Goal: Task Accomplishment & Management: Complete application form

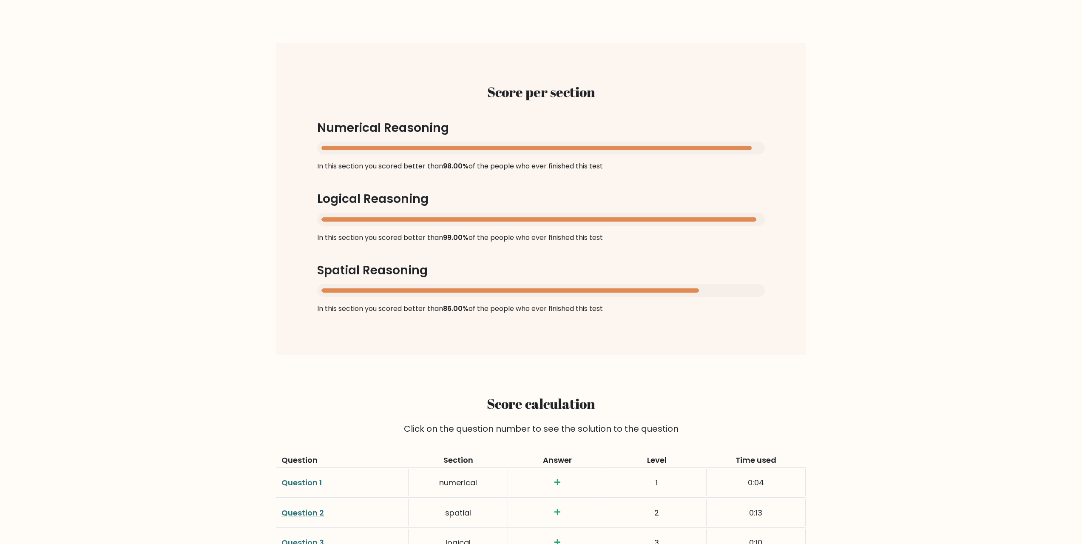
scroll to position [552, 0]
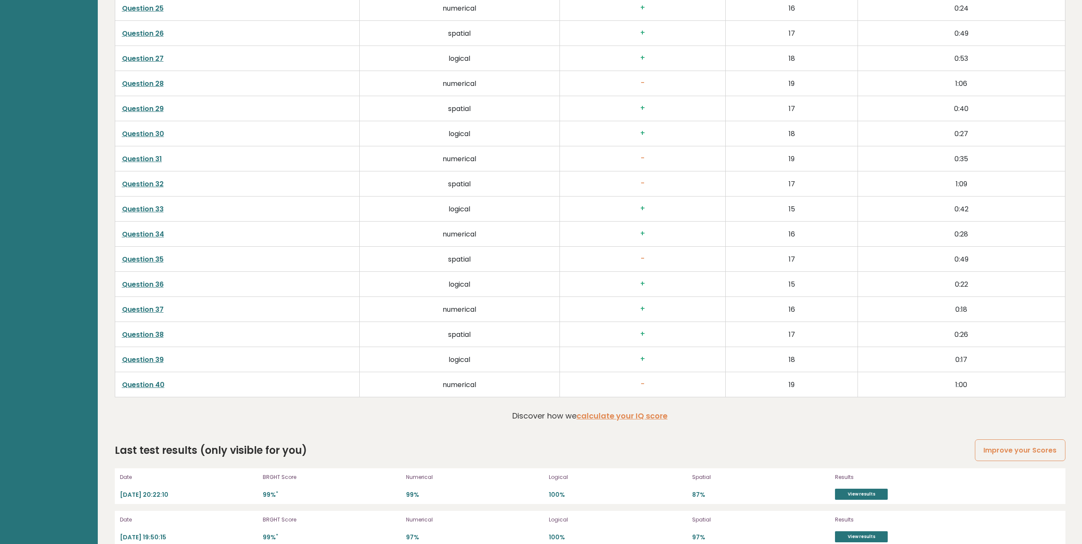
scroll to position [2225, 0]
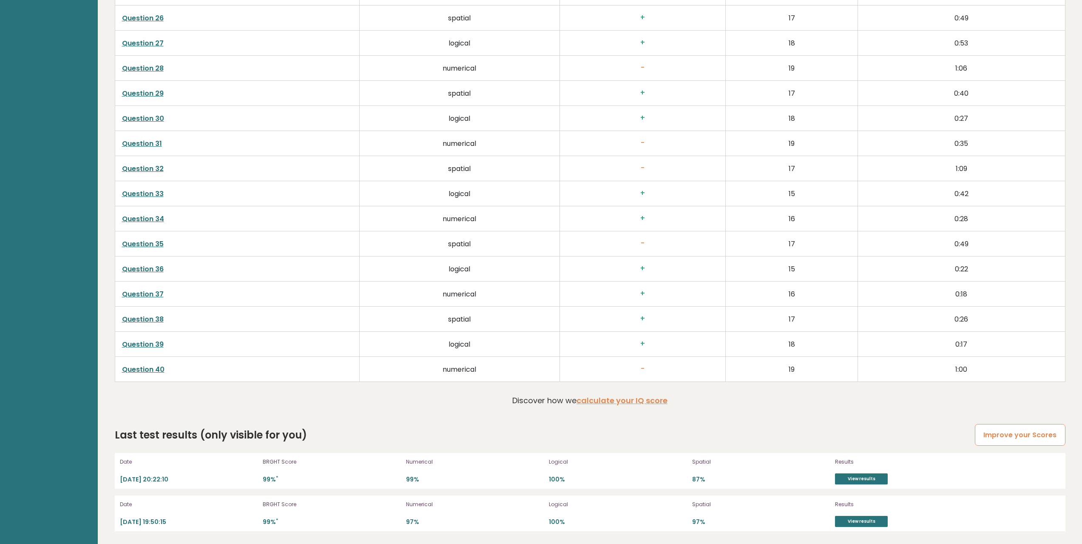
click at [1043, 433] on link "Improve your Scores" at bounding box center [1019, 435] width 90 height 22
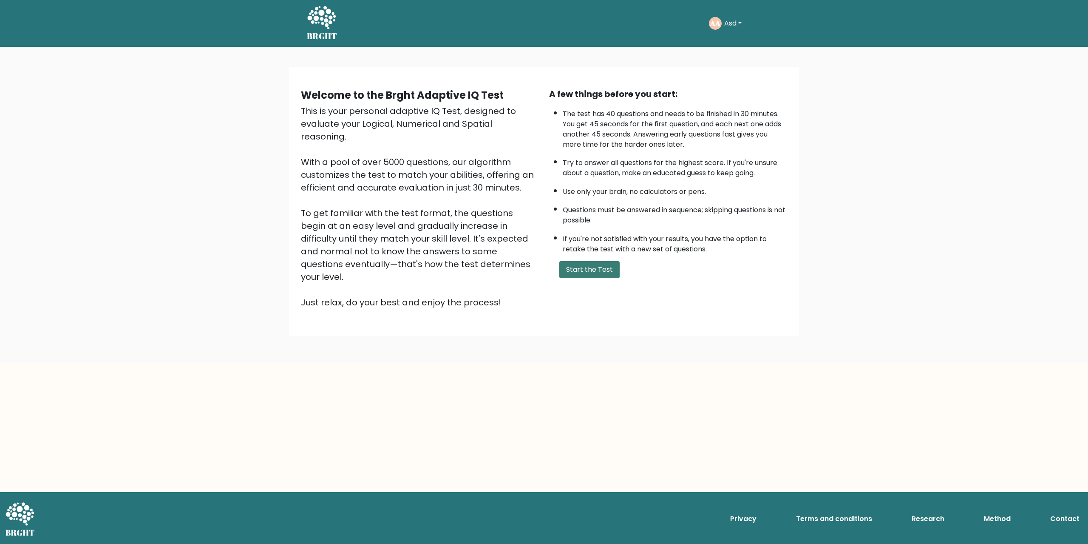
click at [599, 270] on button "Start the Test" at bounding box center [589, 269] width 60 height 17
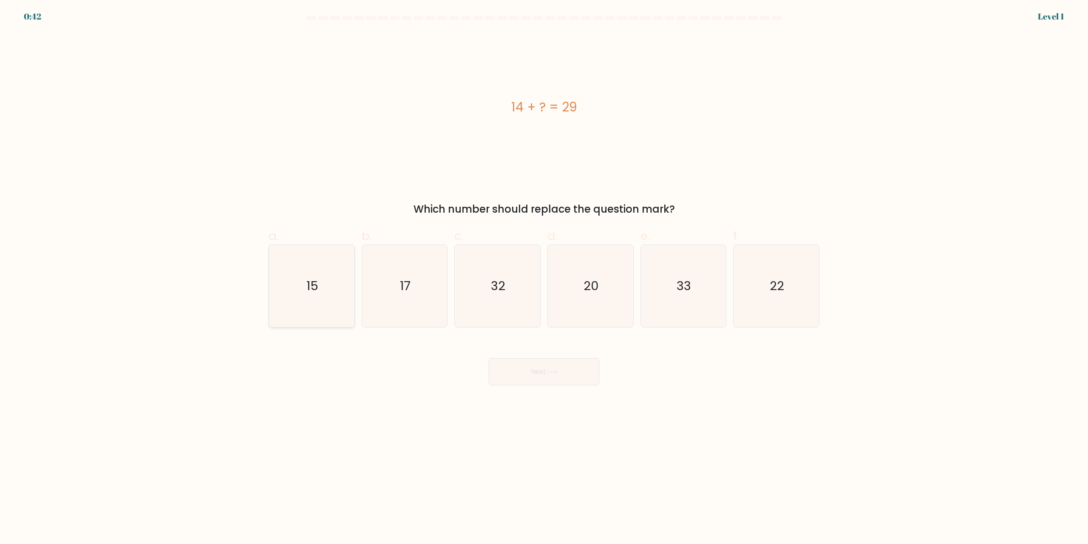
click at [338, 306] on icon "15" at bounding box center [312, 286] width 82 height 82
click at [544, 278] on input "a. 15" at bounding box center [544, 275] width 0 height 6
radio input "true"
click at [524, 377] on button "Next" at bounding box center [544, 371] width 110 height 27
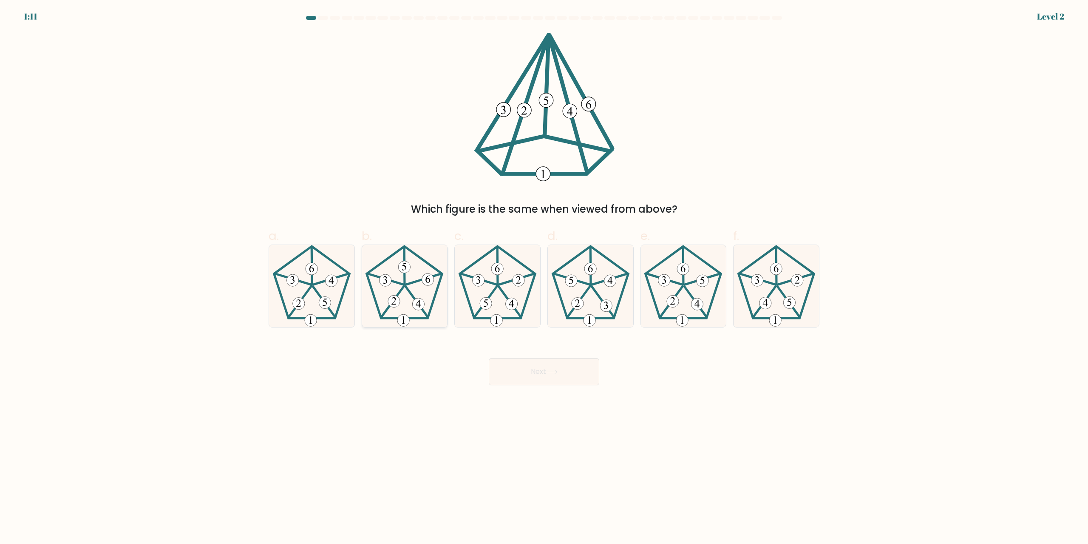
click at [403, 313] on icon at bounding box center [404, 286] width 82 height 82
click at [544, 278] on input "b." at bounding box center [544, 275] width 0 height 6
radio input "true"
click at [550, 383] on button "Next" at bounding box center [544, 371] width 110 height 27
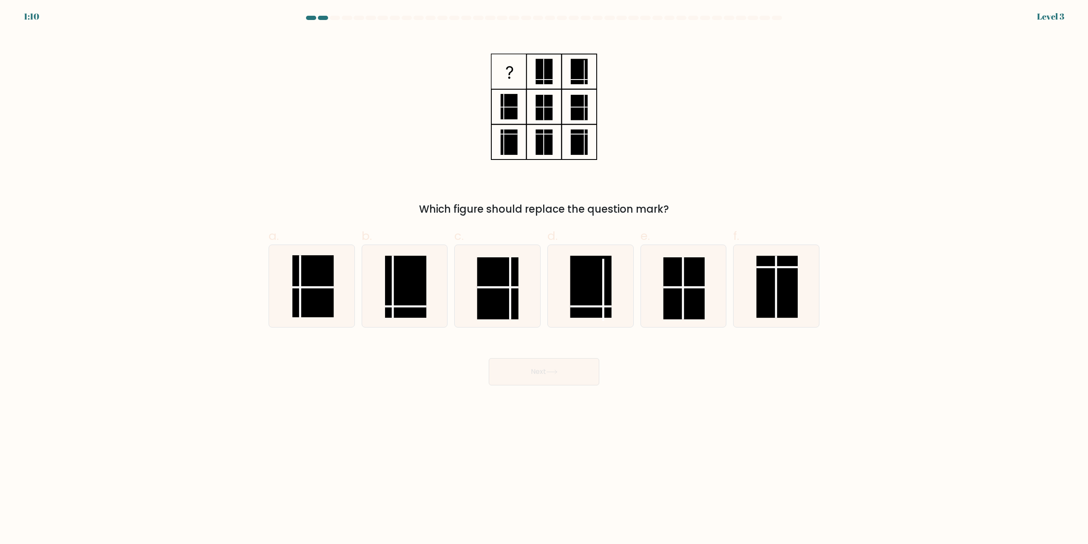
click at [547, 378] on button "Next" at bounding box center [544, 371] width 110 height 27
click at [433, 403] on body "1:53 Level 3" at bounding box center [544, 272] width 1088 height 544
click at [417, 288] on rect at bounding box center [405, 287] width 41 height 62
click at [544, 278] on input "b." at bounding box center [544, 275] width 0 height 6
radio input "true"
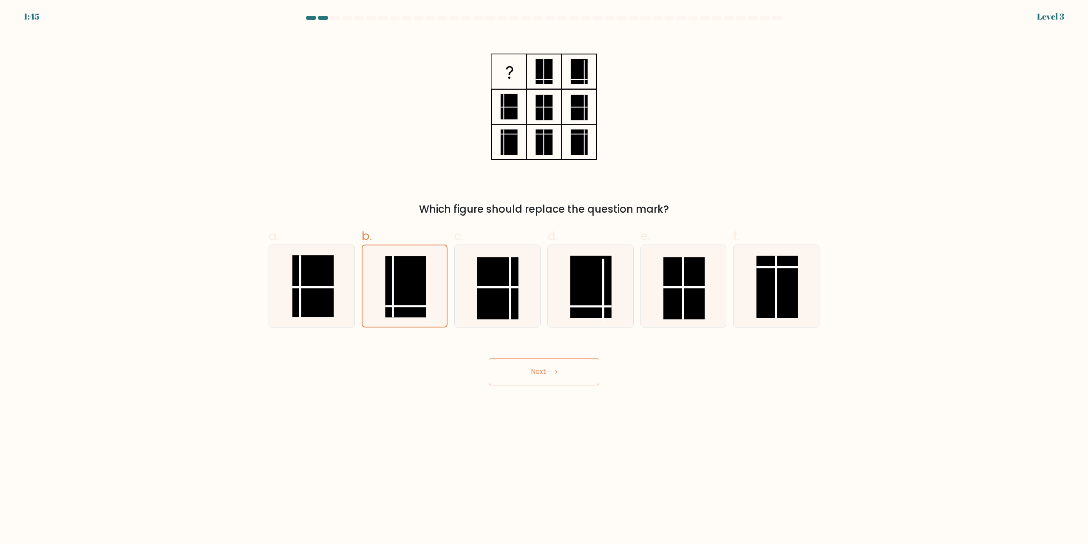
click at [558, 377] on button "Next" at bounding box center [544, 371] width 110 height 27
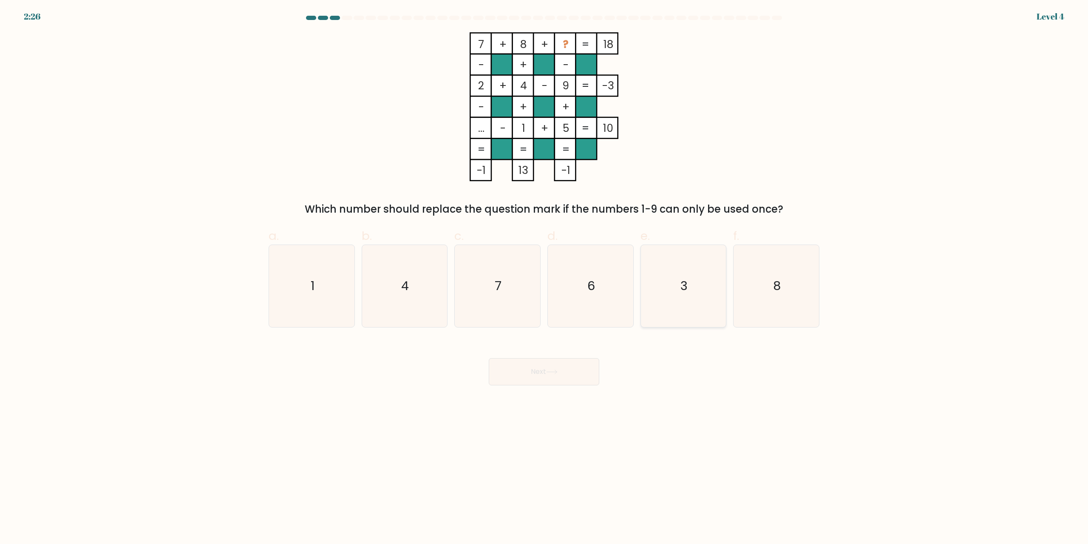
click at [700, 296] on icon "3" at bounding box center [683, 286] width 82 height 82
click at [544, 278] on input "e. 3" at bounding box center [544, 275] width 0 height 6
radio input "true"
click at [562, 373] on button "Next" at bounding box center [544, 371] width 110 height 27
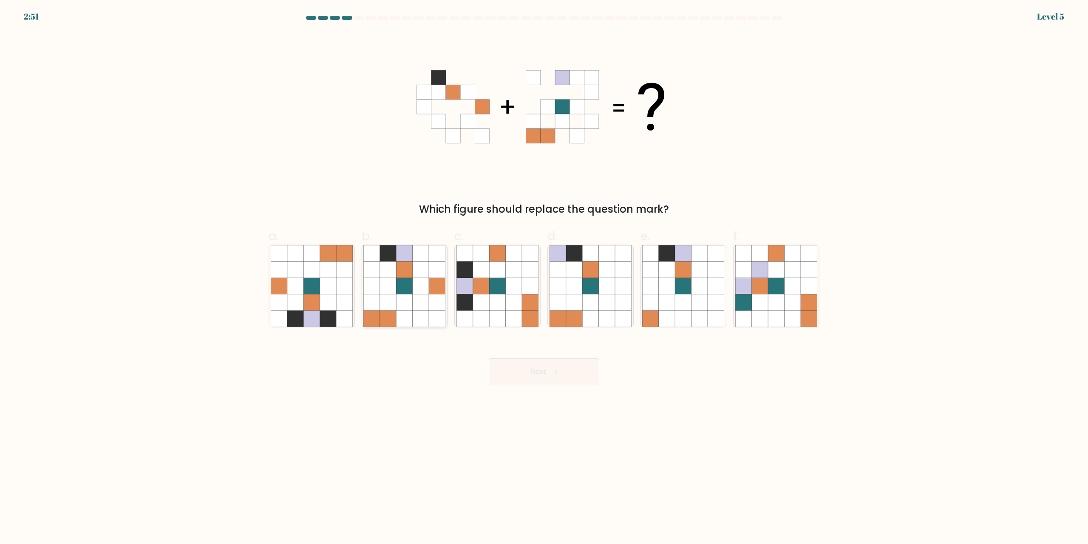
click at [413, 297] on icon at bounding box center [421, 302] width 16 height 16
click at [544, 278] on input "b." at bounding box center [544, 275] width 0 height 6
radio input "true"
click at [548, 380] on button "Next" at bounding box center [544, 371] width 110 height 27
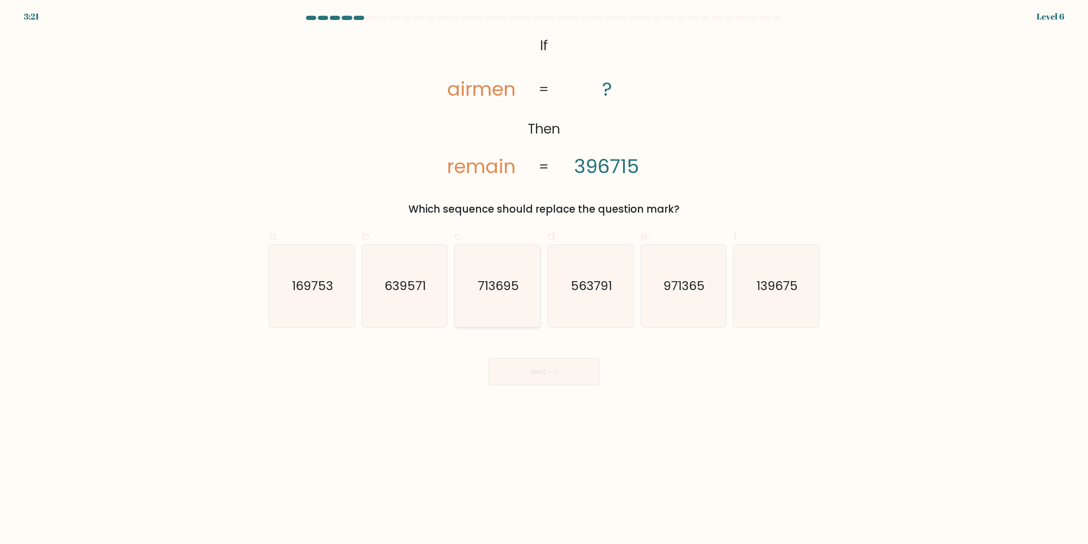
click at [487, 292] on text "713695" at bounding box center [498, 286] width 41 height 17
click at [544, 278] on input "c. 713695" at bounding box center [544, 275] width 0 height 6
radio input "true"
click at [529, 364] on button "Next" at bounding box center [544, 371] width 110 height 27
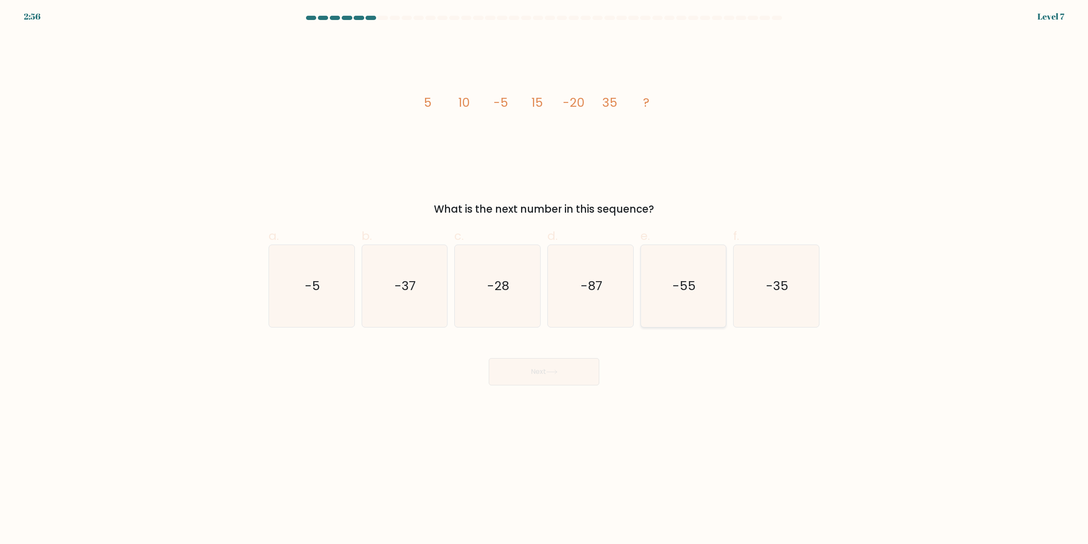
click at [711, 295] on icon "-55" at bounding box center [683, 286] width 82 height 82
click at [544, 278] on input "e. -55" at bounding box center [544, 275] width 0 height 6
radio input "true"
click at [563, 371] on button "Next" at bounding box center [544, 371] width 110 height 27
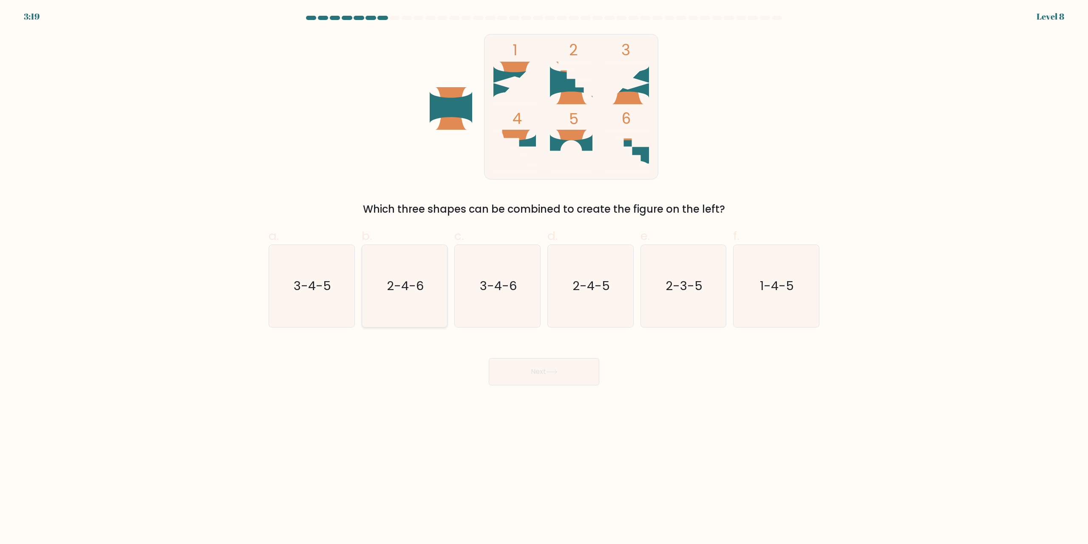
click at [423, 310] on icon "2-4-6" at bounding box center [404, 286] width 82 height 82
click at [544, 278] on input "b. 2-4-6" at bounding box center [544, 275] width 0 height 6
radio input "true"
click at [552, 371] on icon at bounding box center [551, 371] width 11 height 5
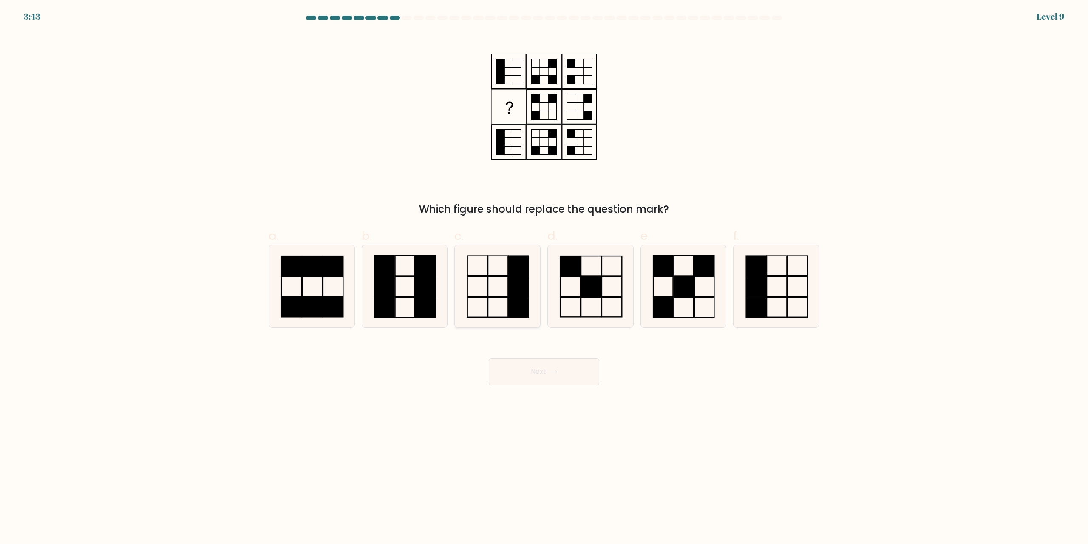
click at [502, 291] on icon at bounding box center [497, 286] width 82 height 82
click at [544, 278] on input "c." at bounding box center [544, 275] width 0 height 6
radio input "true"
click at [529, 377] on button "Next" at bounding box center [544, 371] width 110 height 27
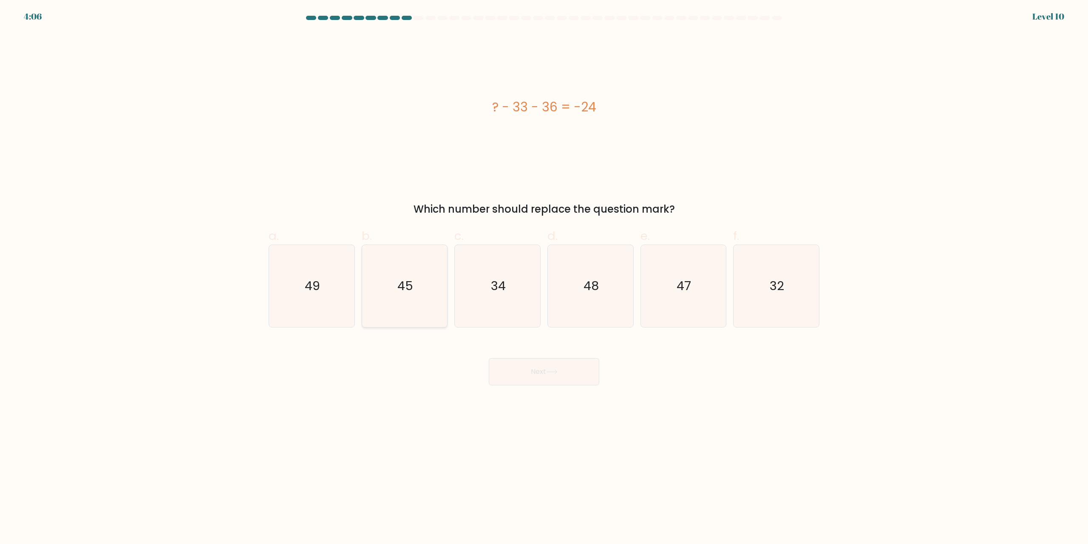
click at [432, 273] on icon "45" at bounding box center [404, 286] width 82 height 82
click at [544, 273] on input "b. 45" at bounding box center [544, 275] width 0 height 6
radio input "true"
click at [535, 375] on button "Next" at bounding box center [544, 371] width 110 height 27
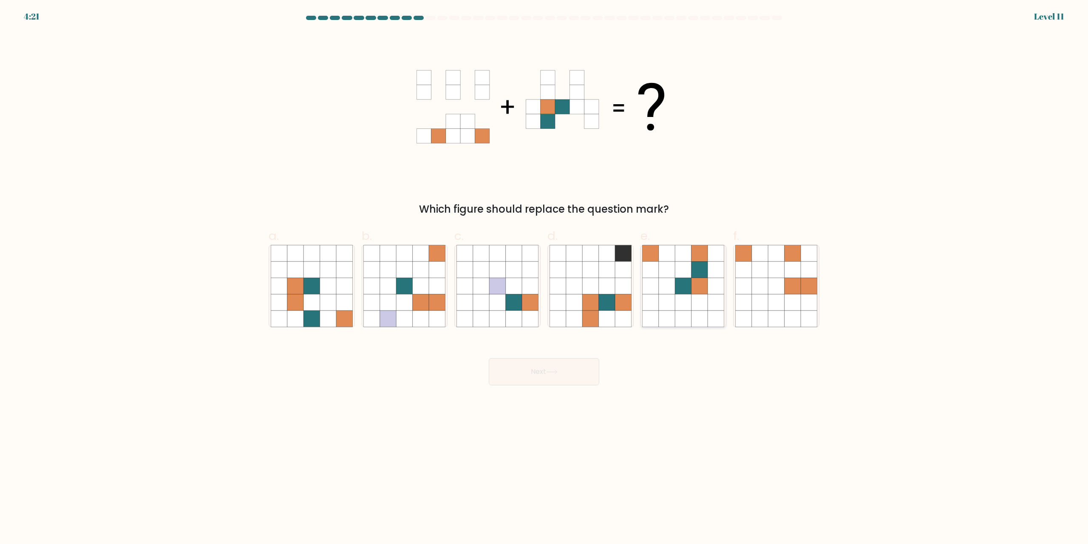
click at [685, 297] on icon at bounding box center [683, 302] width 16 height 16
click at [544, 278] on input "e." at bounding box center [544, 275] width 0 height 6
radio input "true"
click at [582, 371] on button "Next" at bounding box center [544, 371] width 110 height 27
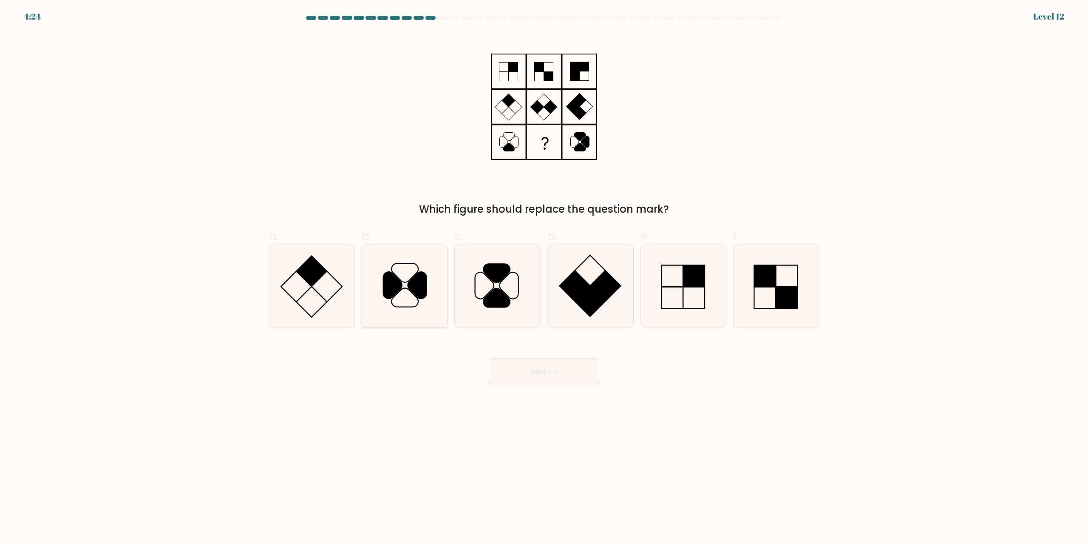
click at [415, 294] on icon at bounding box center [417, 285] width 19 height 27
click at [544, 278] on input "b." at bounding box center [544, 275] width 0 height 6
radio input "true"
click at [526, 369] on button "Next" at bounding box center [544, 371] width 110 height 27
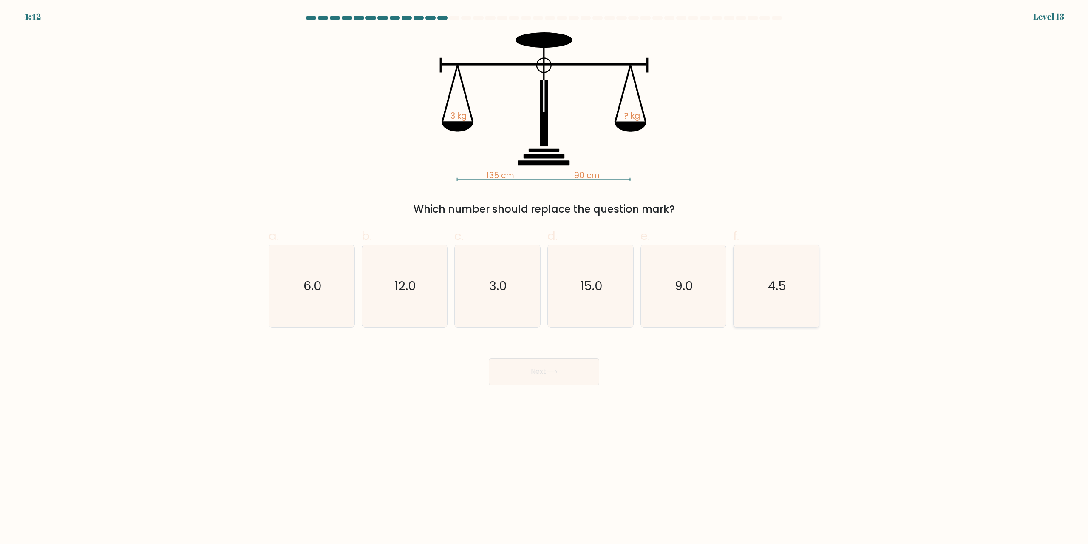
click at [790, 299] on icon "4.5" at bounding box center [776, 286] width 82 height 82
click at [544, 278] on input "f. 4.5" at bounding box center [544, 275] width 0 height 6
radio input "true"
click at [534, 365] on button "Next" at bounding box center [544, 371] width 110 height 27
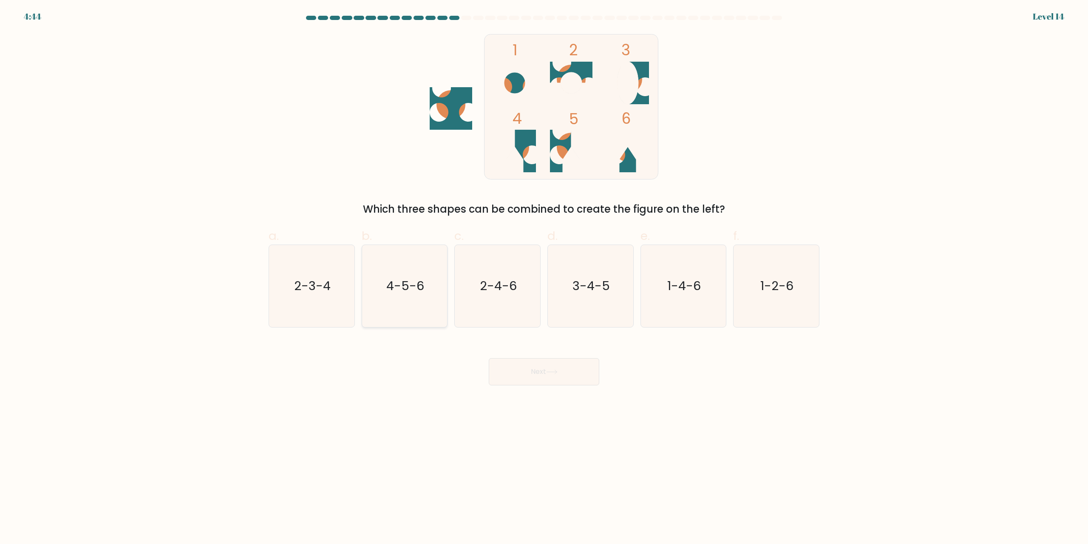
click at [408, 284] on text "4-5-6" at bounding box center [405, 286] width 38 height 17
click at [544, 278] on input "b. 4-5-6" at bounding box center [544, 275] width 0 height 6
radio input "true"
click at [563, 380] on button "Next" at bounding box center [544, 371] width 110 height 27
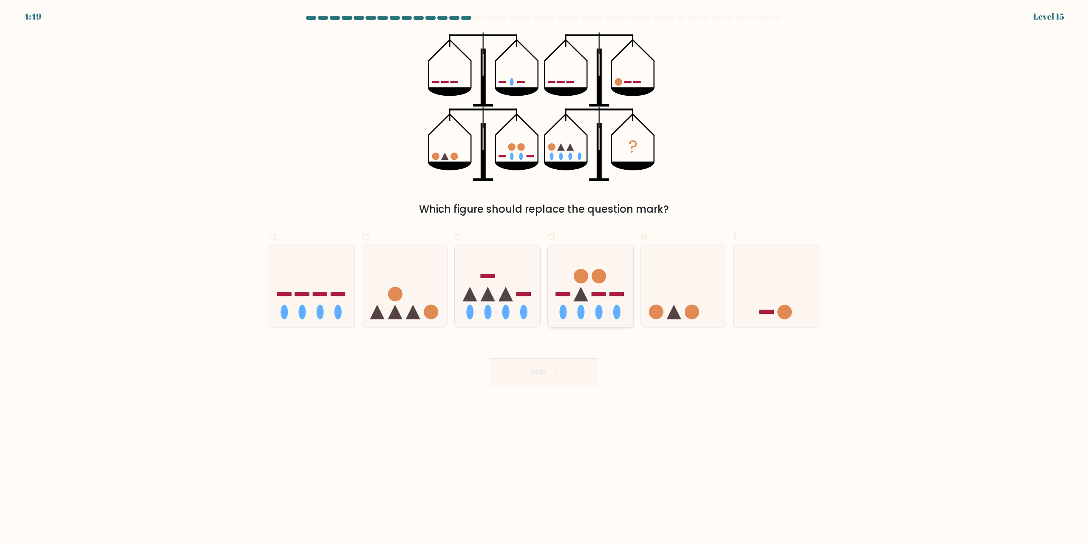
click at [589, 309] on icon at bounding box center [590, 286] width 85 height 71
click at [544, 278] on input "d." at bounding box center [544, 275] width 0 height 6
radio input "true"
click at [566, 375] on button "Next" at bounding box center [544, 371] width 110 height 27
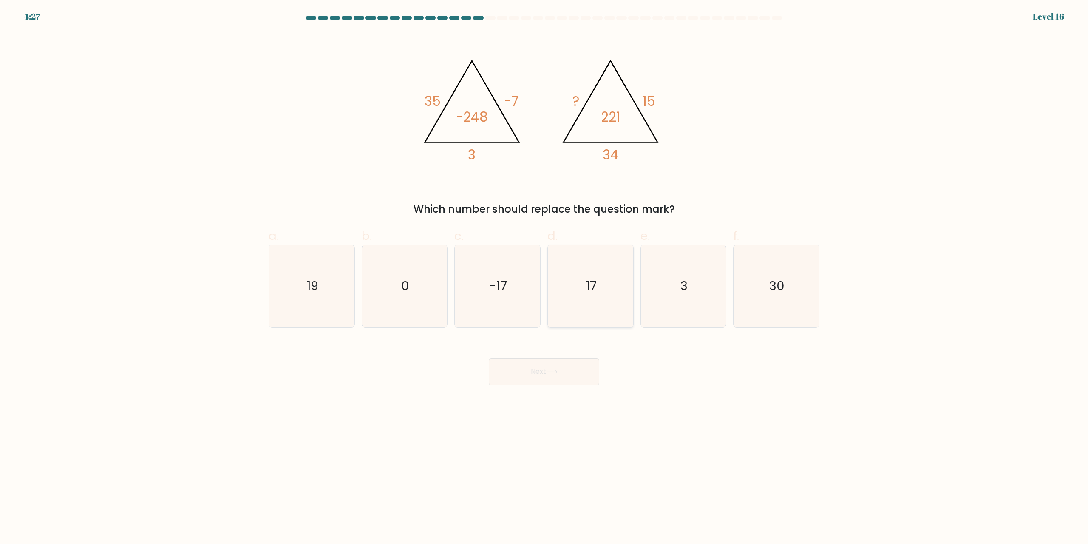
click at [597, 290] on icon "17" at bounding box center [590, 286] width 82 height 82
click at [544, 278] on input "d. 17" at bounding box center [544, 275] width 0 height 6
radio input "true"
click at [581, 370] on button "Next" at bounding box center [544, 371] width 110 height 27
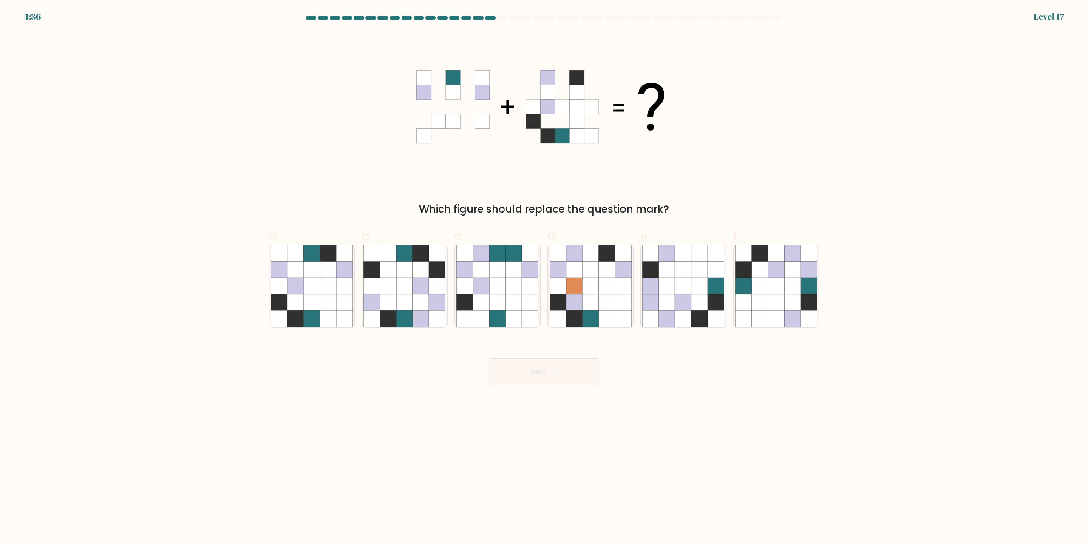
click at [759, 337] on form at bounding box center [544, 200] width 1088 height 369
click at [758, 324] on icon at bounding box center [760, 318] width 16 height 16
click at [544, 278] on input "f." at bounding box center [544, 275] width 0 height 6
radio input "true"
click at [543, 379] on button "Next" at bounding box center [544, 371] width 110 height 27
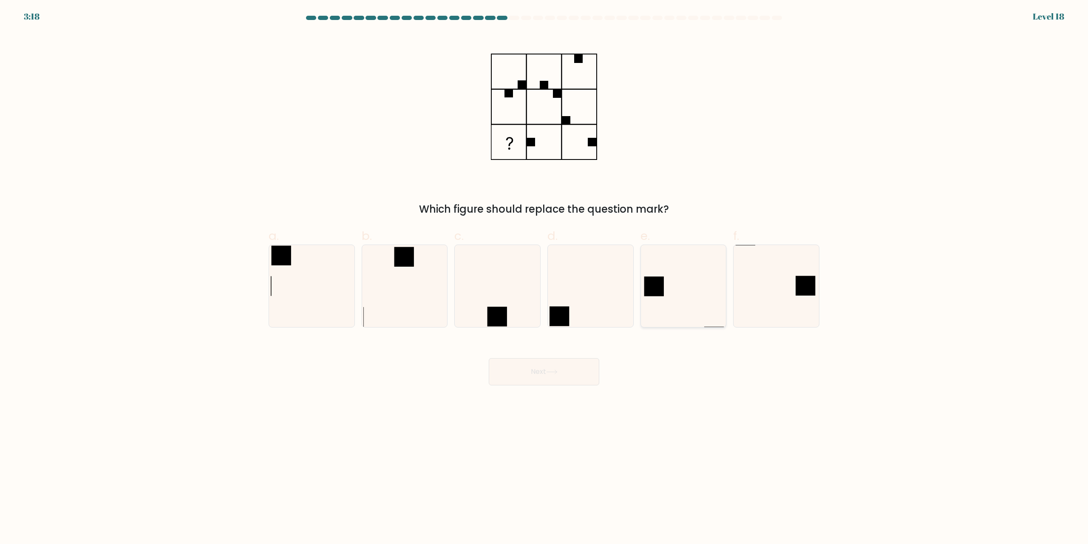
click at [672, 287] on icon at bounding box center [683, 286] width 82 height 82
click at [544, 278] on input "e." at bounding box center [544, 275] width 0 height 6
radio input "true"
click at [572, 377] on button "Next" at bounding box center [544, 371] width 110 height 27
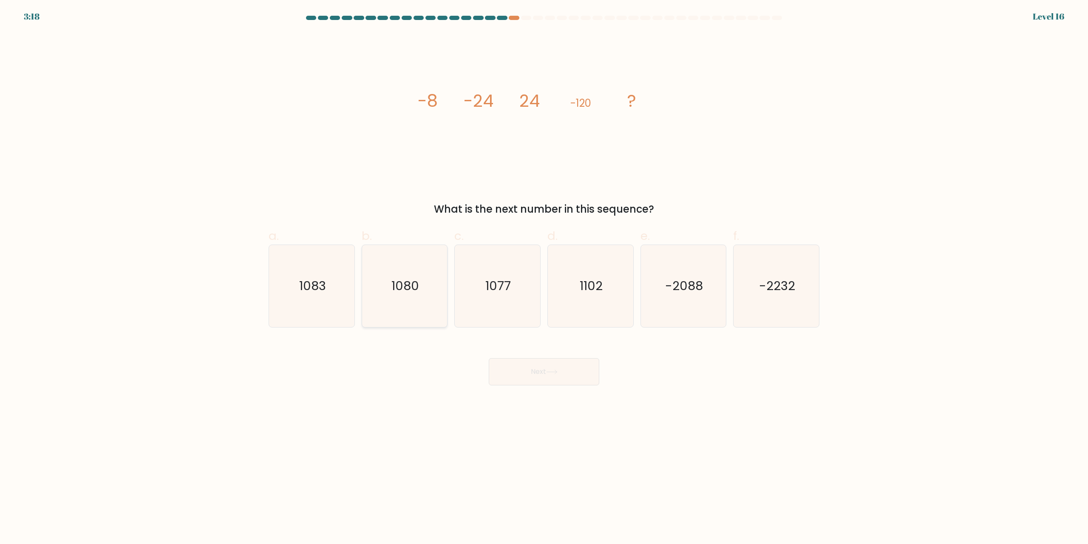
click at [391, 285] on icon "1080" at bounding box center [404, 286] width 82 height 82
click at [544, 278] on input "b. 1080" at bounding box center [544, 275] width 0 height 6
radio input "true"
click at [524, 368] on button "Next" at bounding box center [544, 371] width 110 height 27
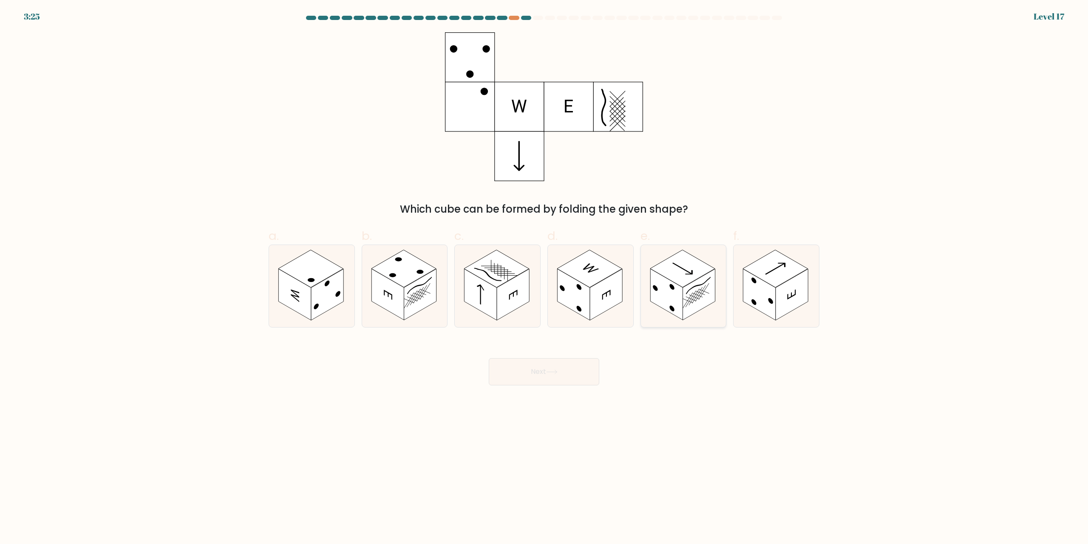
click at [689, 278] on rect at bounding box center [682, 268] width 65 height 37
click at [544, 278] on input "e." at bounding box center [544, 275] width 0 height 6
radio input "true"
click at [597, 367] on button "Next" at bounding box center [544, 371] width 110 height 27
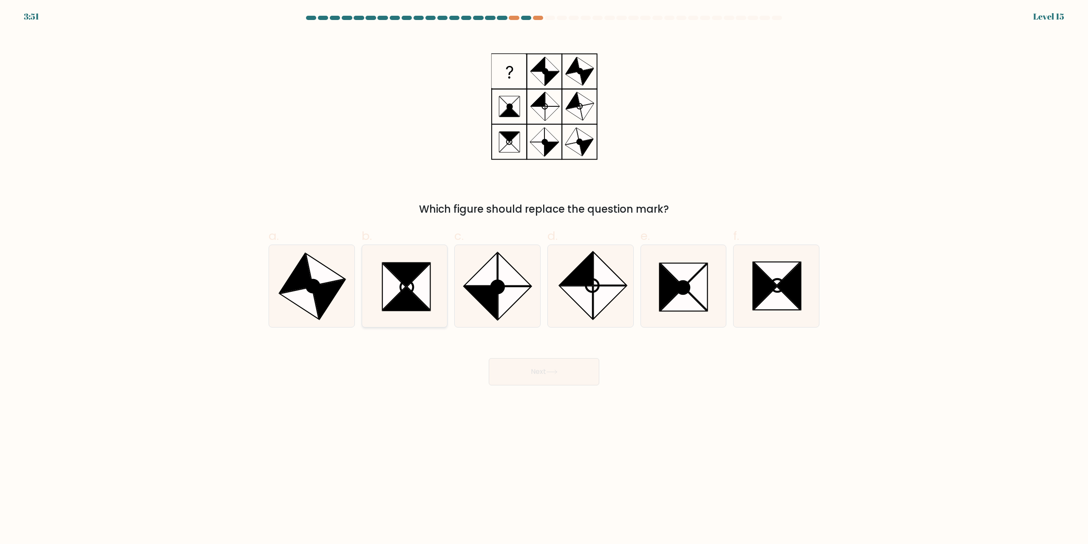
click at [406, 295] on icon at bounding box center [406, 298] width 46 height 23
click at [544, 278] on input "b." at bounding box center [544, 275] width 0 height 6
radio input "true"
click at [304, 278] on icon at bounding box center [296, 273] width 32 height 39
click at [544, 278] on input "a." at bounding box center [544, 275] width 0 height 6
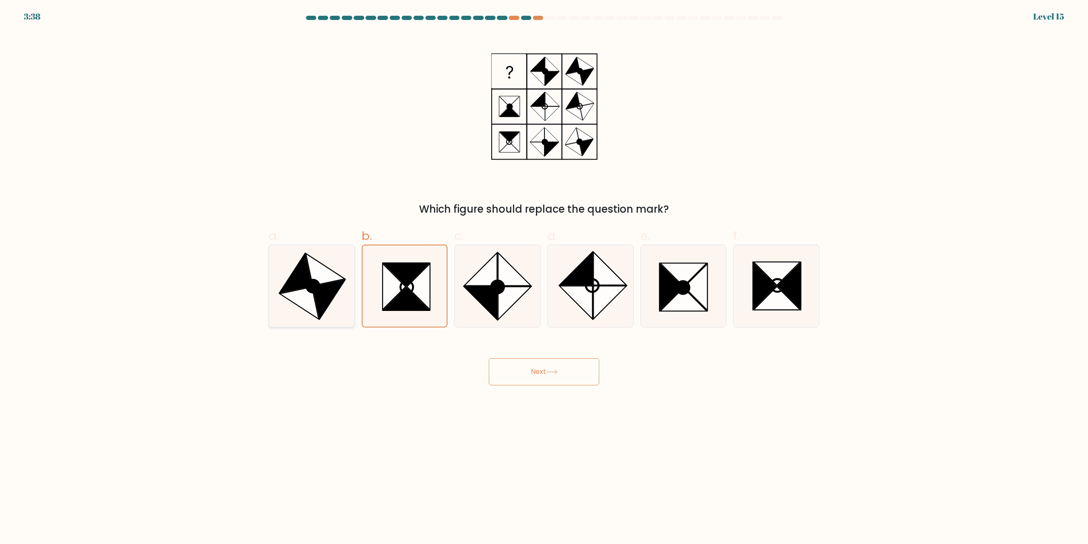
radio input "true"
click at [383, 274] on icon at bounding box center [393, 286] width 23 height 47
click at [544, 274] on input "b." at bounding box center [544, 275] width 0 height 6
radio input "true"
click at [529, 369] on button "Next" at bounding box center [544, 371] width 110 height 27
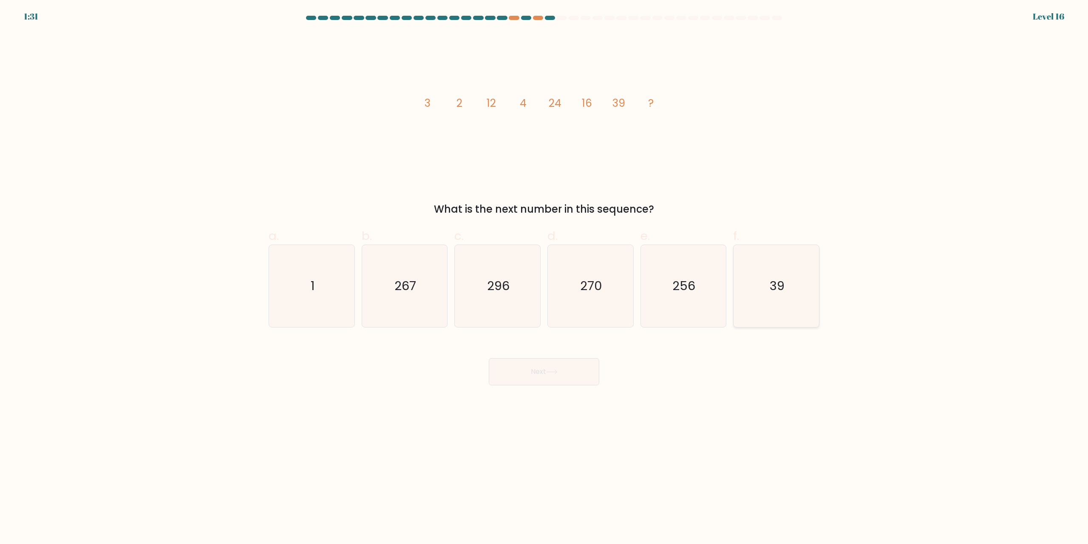
click at [766, 289] on icon "39" at bounding box center [776, 286] width 82 height 82
click at [544, 278] on input "f. 39" at bounding box center [544, 275] width 0 height 6
radio input "true"
click at [541, 373] on button "Next" at bounding box center [544, 371] width 110 height 27
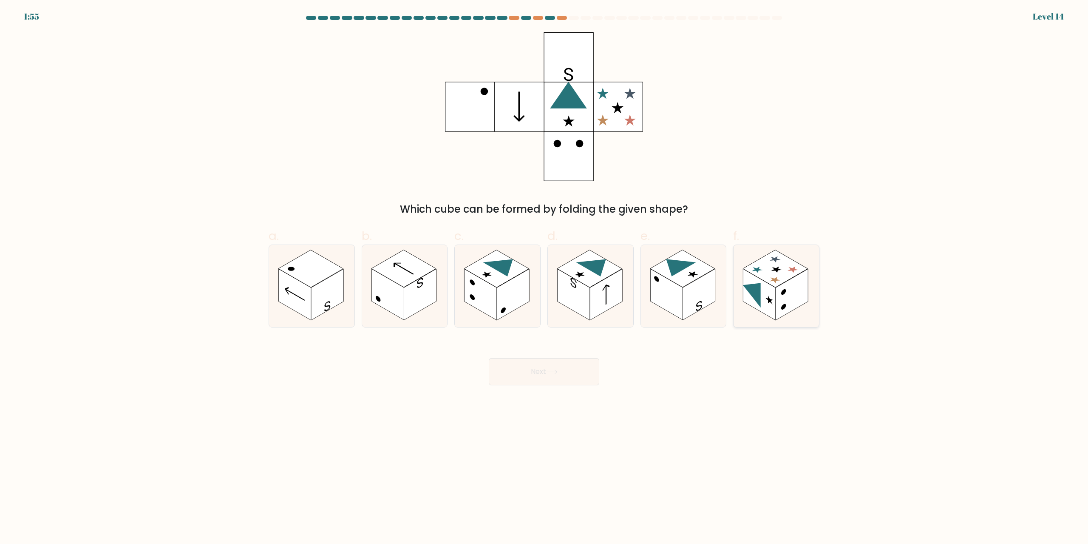
click at [755, 295] on icon at bounding box center [752, 290] width 18 height 35
click at [544, 278] on input "f." at bounding box center [544, 275] width 0 height 6
radio input "true"
click at [569, 377] on button "Next" at bounding box center [544, 371] width 110 height 27
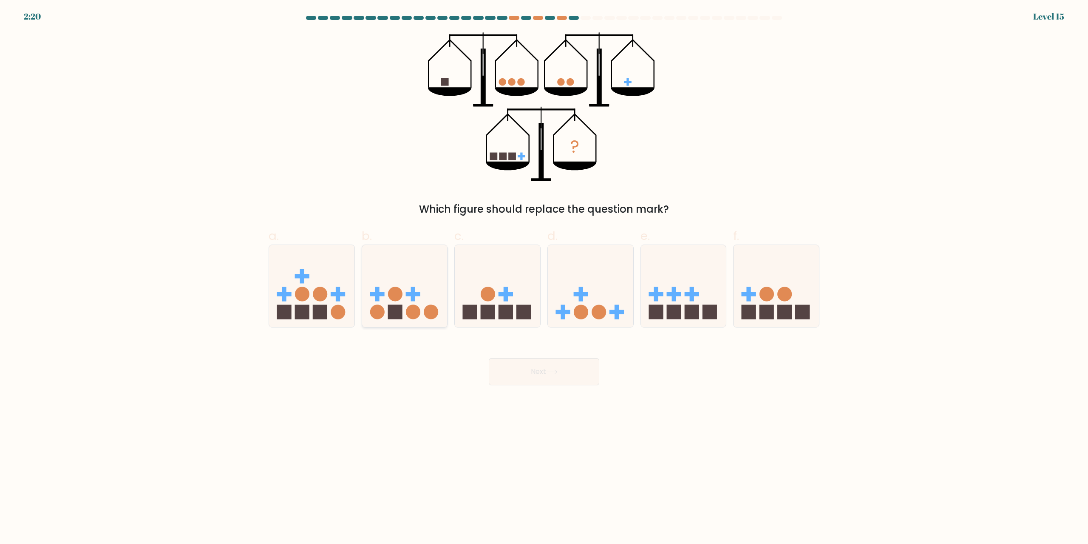
click at [401, 285] on icon at bounding box center [404, 286] width 85 height 71
click at [544, 278] on input "b." at bounding box center [544, 275] width 0 height 6
radio input "true"
click at [537, 376] on button "Next" at bounding box center [544, 371] width 110 height 27
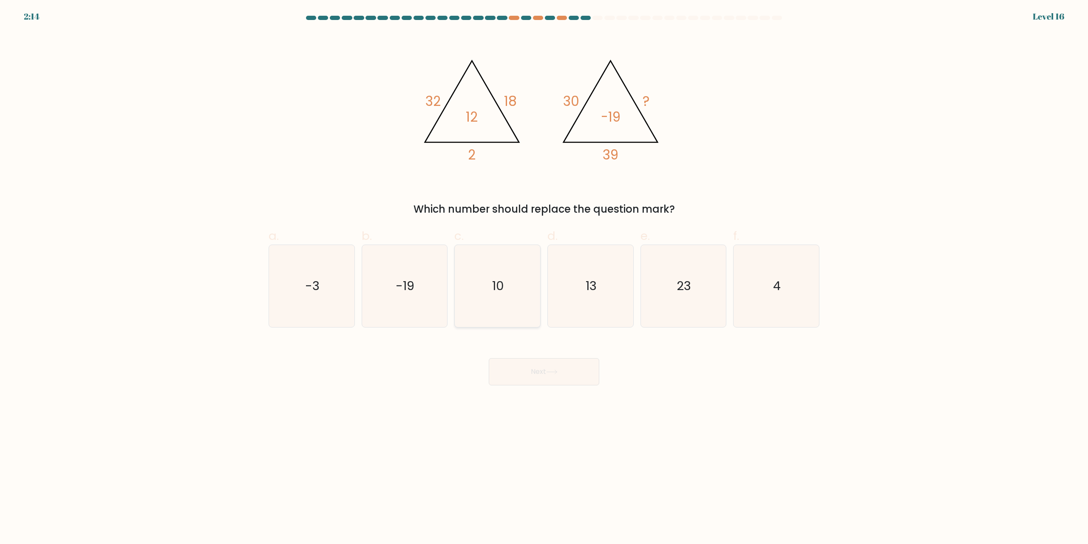
click at [479, 291] on icon "10" at bounding box center [497, 286] width 82 height 82
click at [544, 278] on input "c. 10" at bounding box center [544, 275] width 0 height 6
radio input "true"
click at [512, 368] on button "Next" at bounding box center [544, 371] width 110 height 27
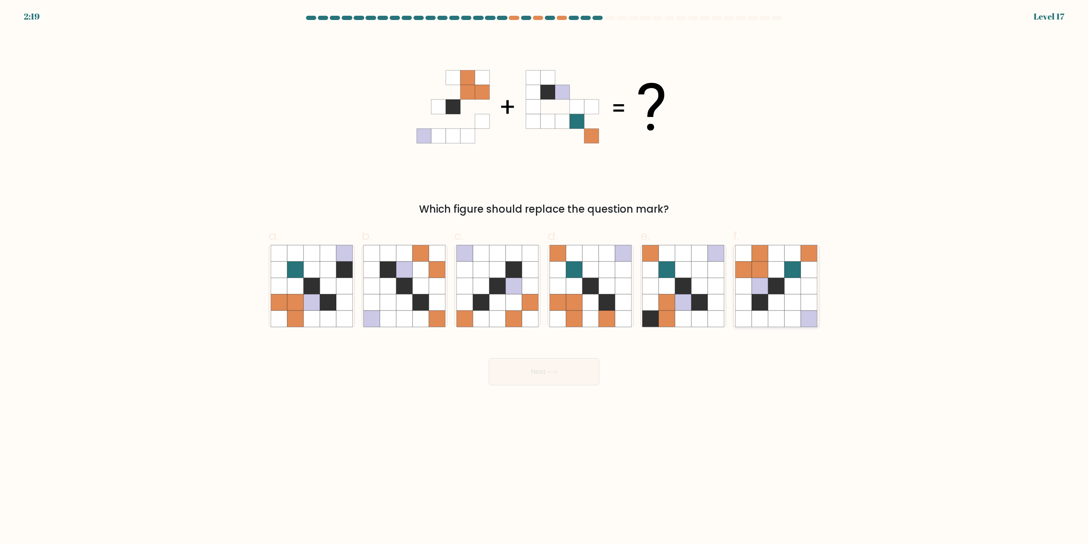
click at [760, 296] on icon at bounding box center [760, 302] width 16 height 16
click at [544, 278] on input "f." at bounding box center [544, 275] width 0 height 6
radio input "true"
click at [548, 377] on button "Next" at bounding box center [544, 371] width 110 height 27
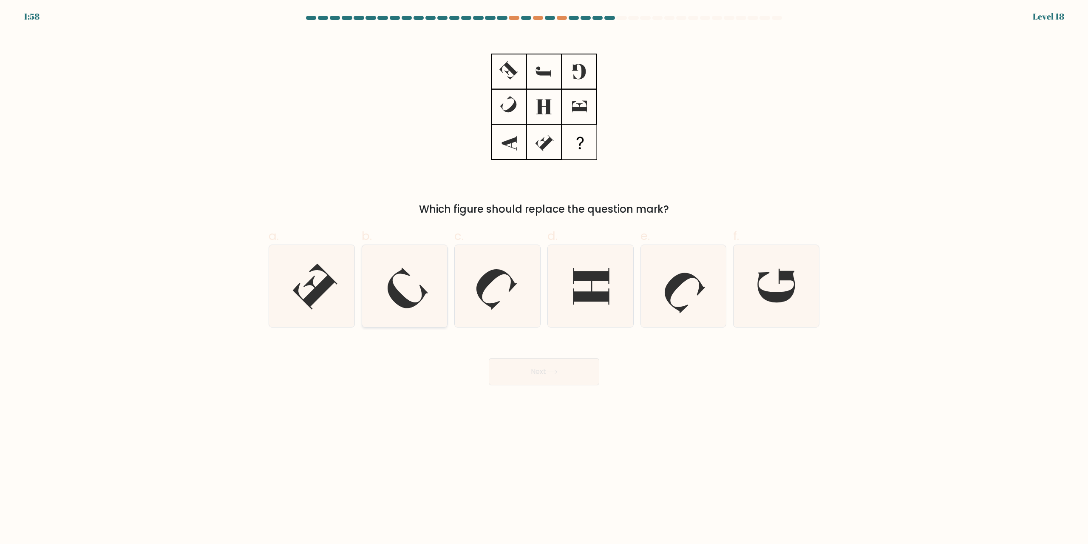
click at [394, 293] on icon at bounding box center [408, 288] width 40 height 40
click at [544, 278] on input "b." at bounding box center [544, 275] width 0 height 6
radio input "true"
click at [528, 374] on button "Next" at bounding box center [544, 371] width 110 height 27
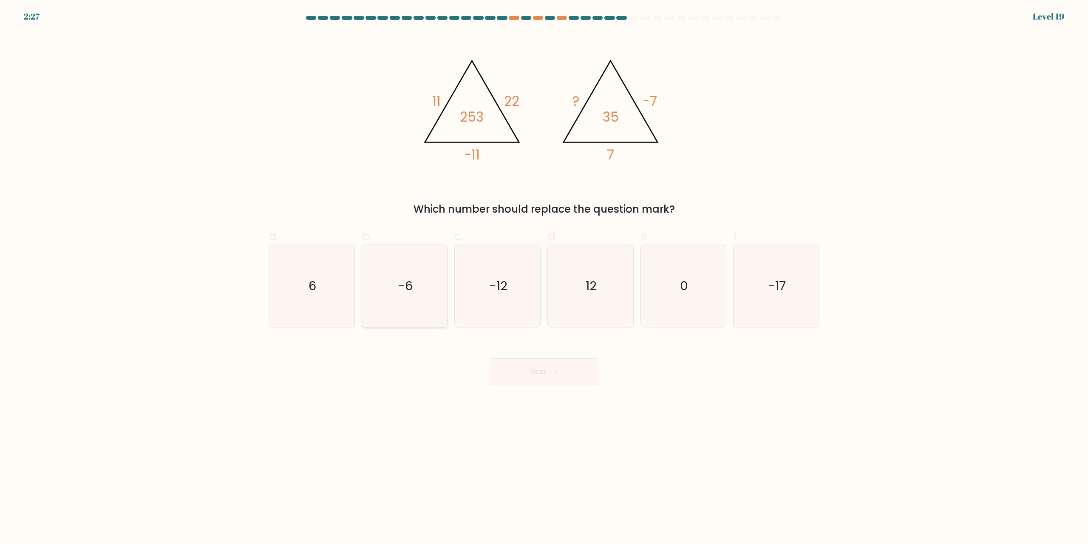
click at [411, 313] on icon "-6" at bounding box center [404, 286] width 82 height 82
click at [544, 278] on input "b. -6" at bounding box center [544, 275] width 0 height 6
radio input "true"
click at [525, 377] on button "Next" at bounding box center [544, 371] width 110 height 27
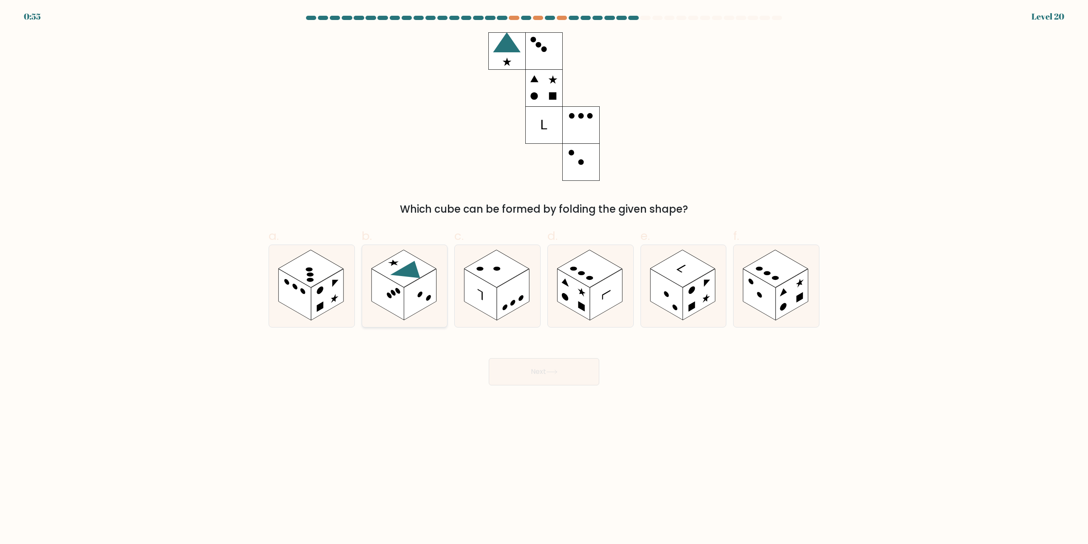
click at [421, 306] on rect at bounding box center [420, 294] width 32 height 51
click at [544, 278] on input "b." at bounding box center [544, 275] width 0 height 6
radio input "true"
click at [524, 374] on button "Next" at bounding box center [544, 371] width 110 height 27
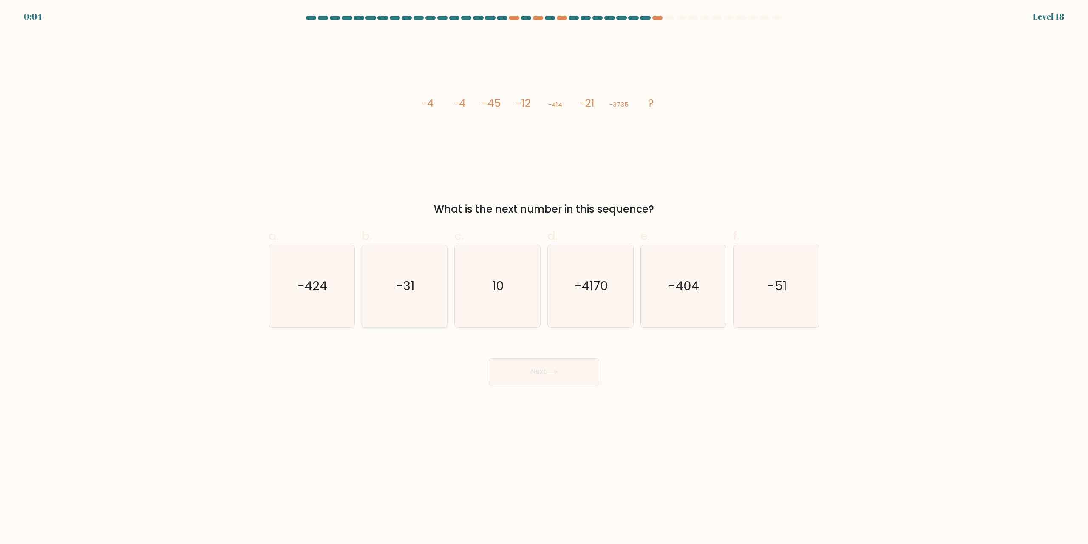
click at [430, 295] on icon "-31" at bounding box center [404, 286] width 82 height 82
click at [544, 278] on input "b. -31" at bounding box center [544, 275] width 0 height 6
radio input "true"
click at [522, 374] on button "Next" at bounding box center [544, 371] width 110 height 27
click at [576, 271] on icon "-3/343" at bounding box center [590, 286] width 82 height 82
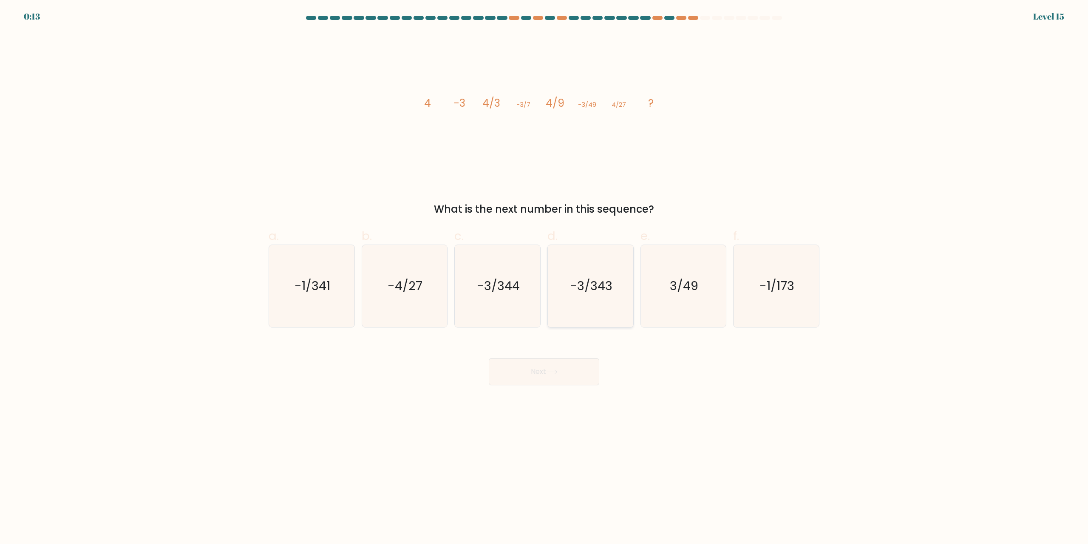
click at [544, 272] on input "d. -3/343" at bounding box center [544, 275] width 0 height 6
radio input "true"
click at [566, 374] on button "Next" at bounding box center [544, 371] width 110 height 27
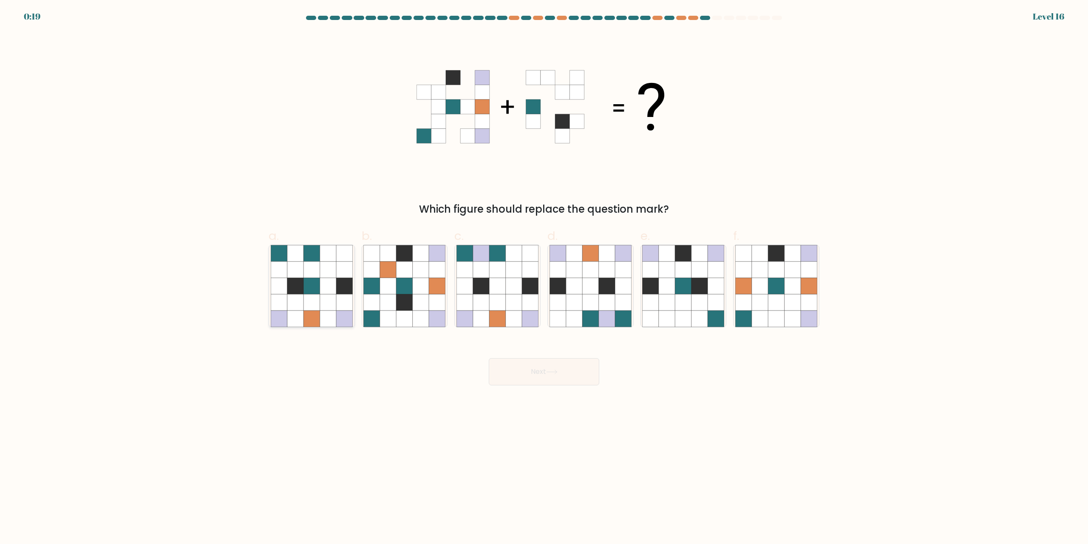
click at [309, 303] on icon at bounding box center [311, 302] width 16 height 16
click at [544, 278] on input "a." at bounding box center [544, 275] width 0 height 6
radio input "true"
click at [507, 366] on button "Next" at bounding box center [544, 371] width 110 height 27
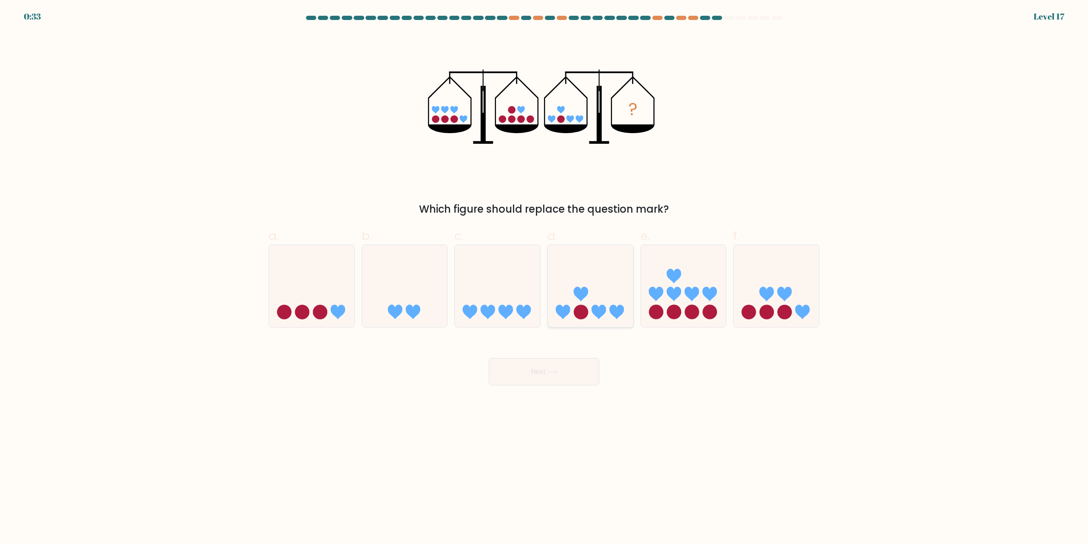
click at [572, 290] on icon at bounding box center [590, 286] width 85 height 71
click at [544, 278] on input "d." at bounding box center [544, 275] width 0 height 6
radio input "true"
click at [568, 371] on button "Next" at bounding box center [544, 371] width 110 height 27
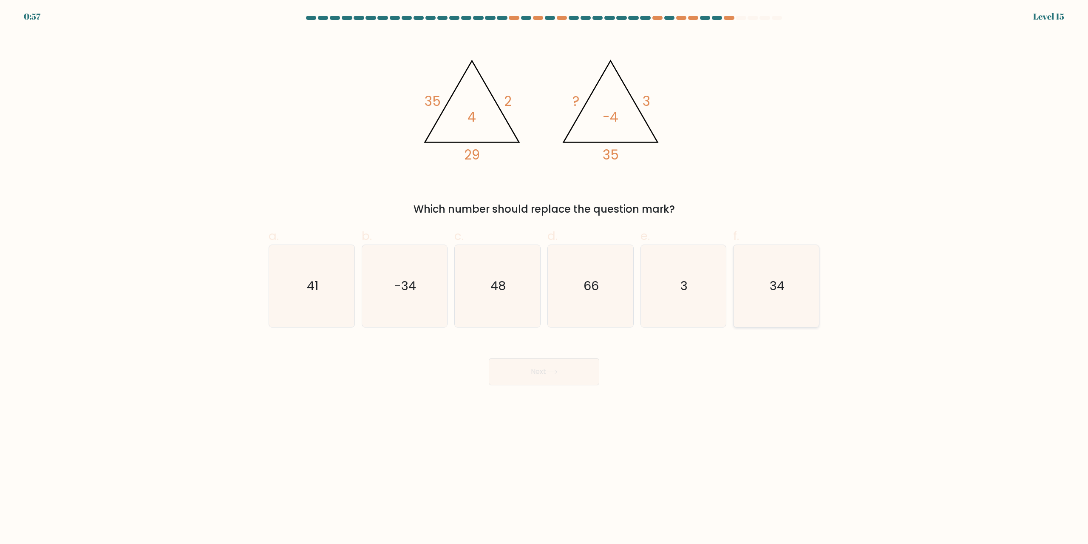
click at [780, 312] on icon "34" at bounding box center [776, 286] width 82 height 82
click at [544, 278] on input "f. 34" at bounding box center [544, 275] width 0 height 6
radio input "true"
click at [555, 374] on button "Next" at bounding box center [544, 371] width 110 height 27
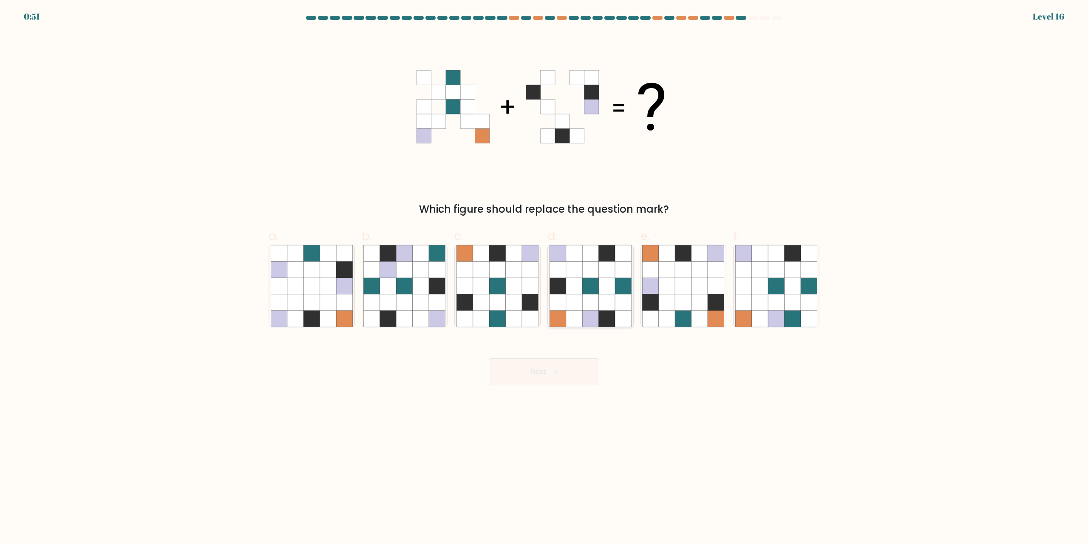
click at [586, 307] on icon at bounding box center [590, 302] width 16 height 16
click at [544, 278] on input "d." at bounding box center [544, 275] width 0 height 6
radio input "true"
click at [570, 370] on button "Next" at bounding box center [544, 371] width 110 height 27
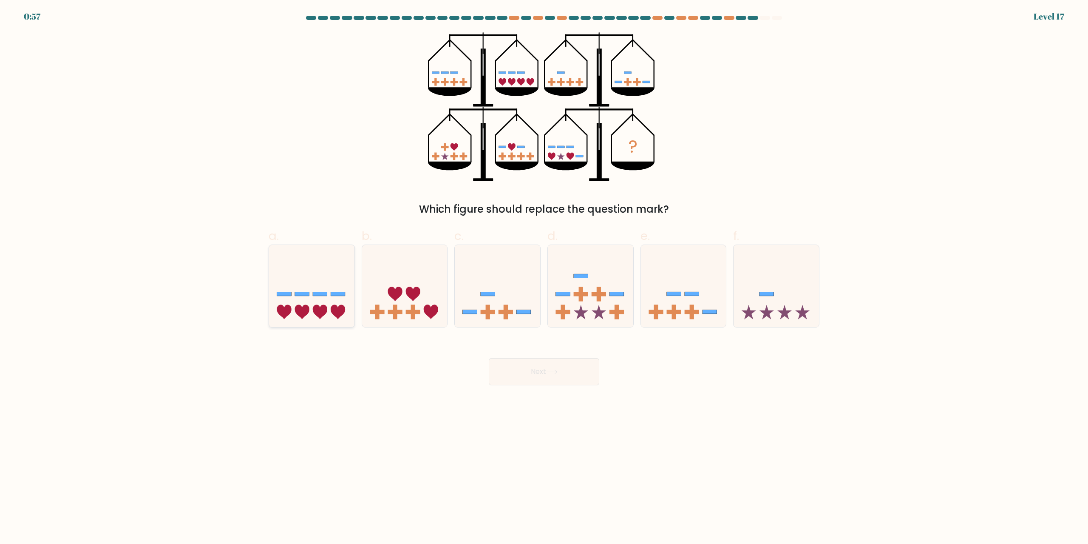
click at [339, 309] on icon at bounding box center [338, 311] width 14 height 14
click at [544, 278] on input "a." at bounding box center [544, 275] width 0 height 6
radio input "true"
click at [537, 371] on button "Next" at bounding box center [544, 371] width 110 height 27
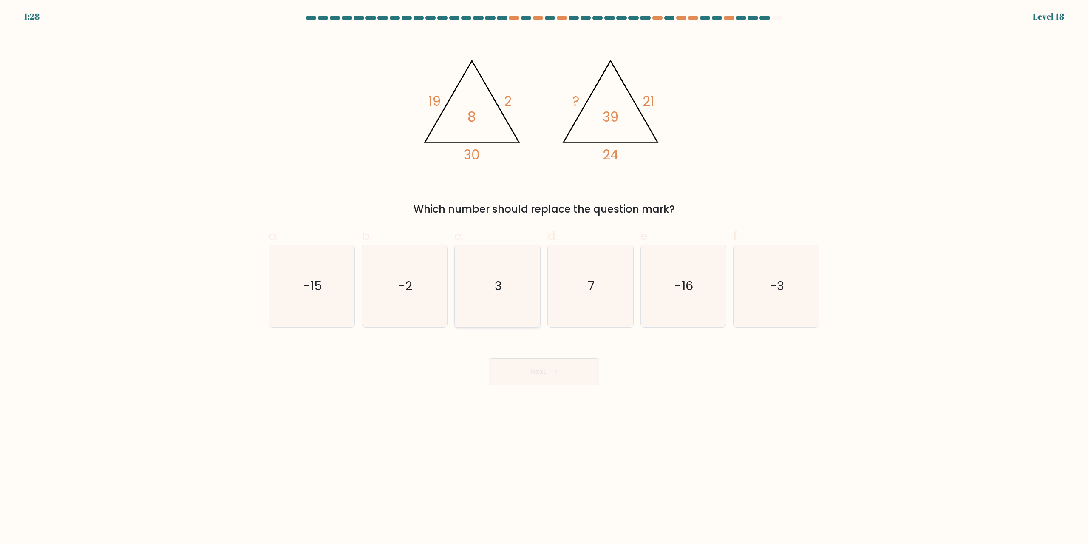
click at [518, 290] on icon "3" at bounding box center [497, 286] width 82 height 82
click at [544, 278] on input "c. 3" at bounding box center [544, 275] width 0 height 6
radio input "true"
click at [545, 369] on button "Next" at bounding box center [544, 371] width 110 height 27
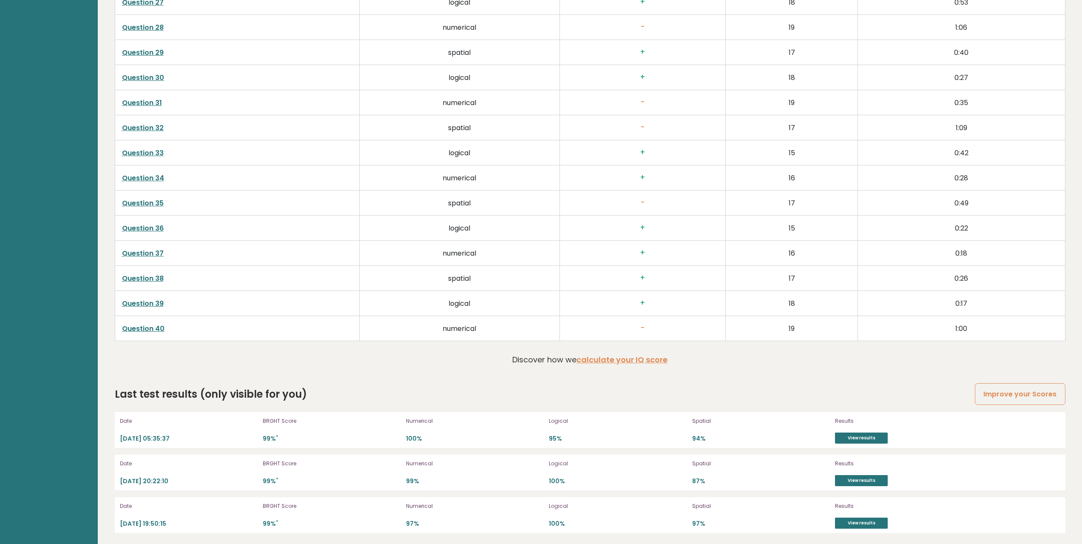
scroll to position [2268, 0]
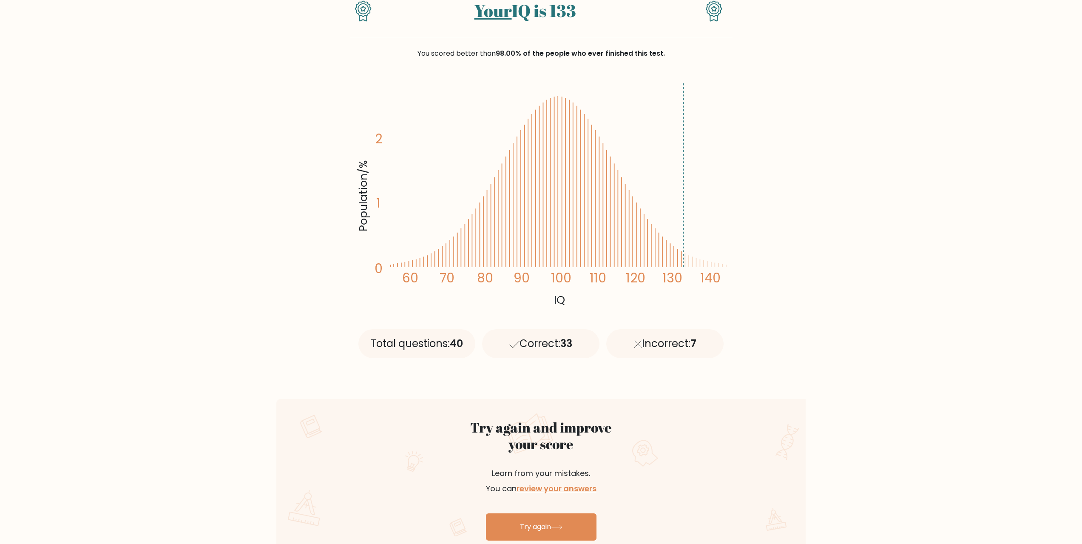
scroll to position [320, 0]
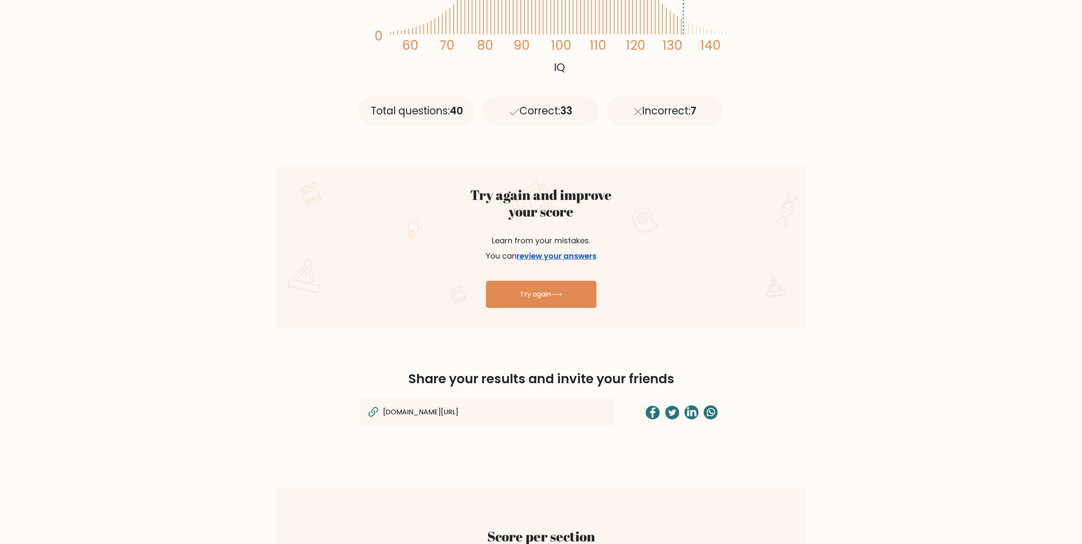
click at [567, 260] on link "review your answers" at bounding box center [556, 255] width 80 height 11
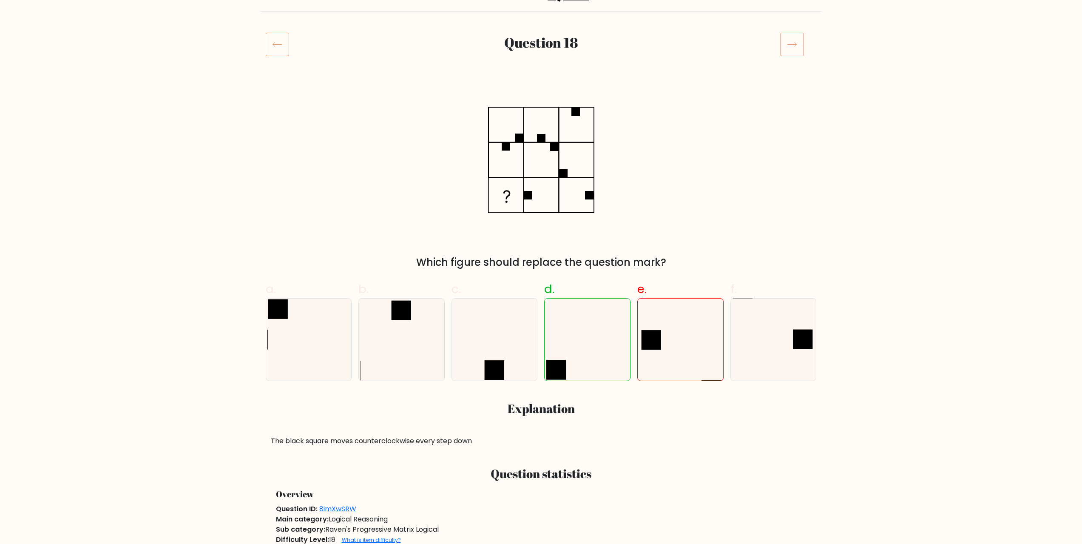
scroll to position [85, 0]
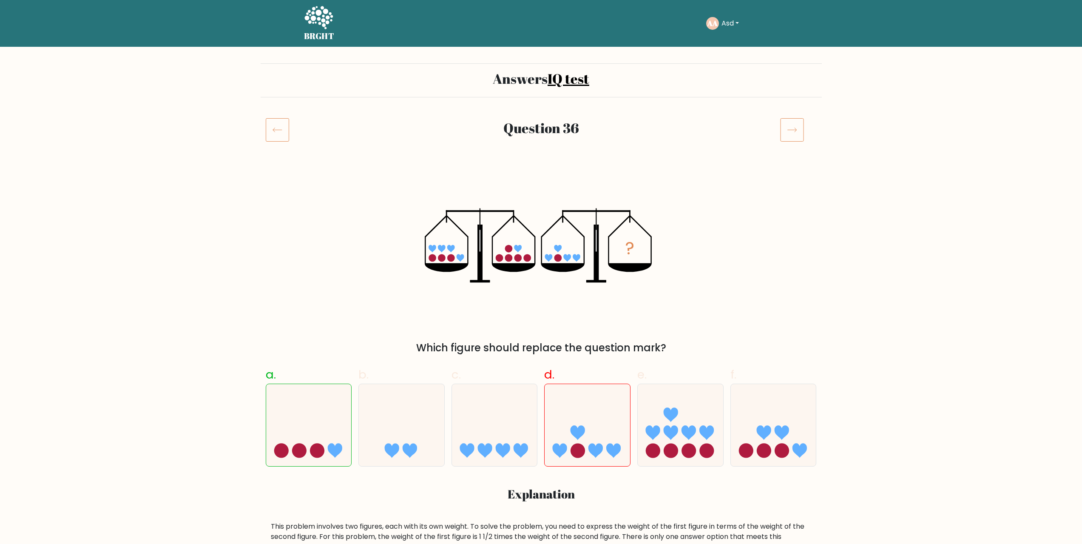
scroll to position [42, 0]
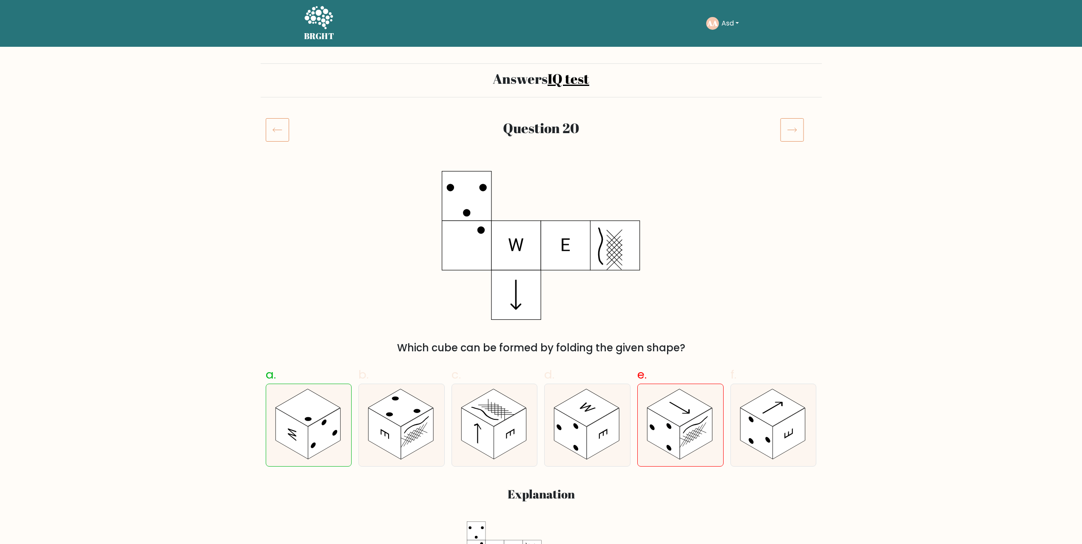
scroll to position [85, 0]
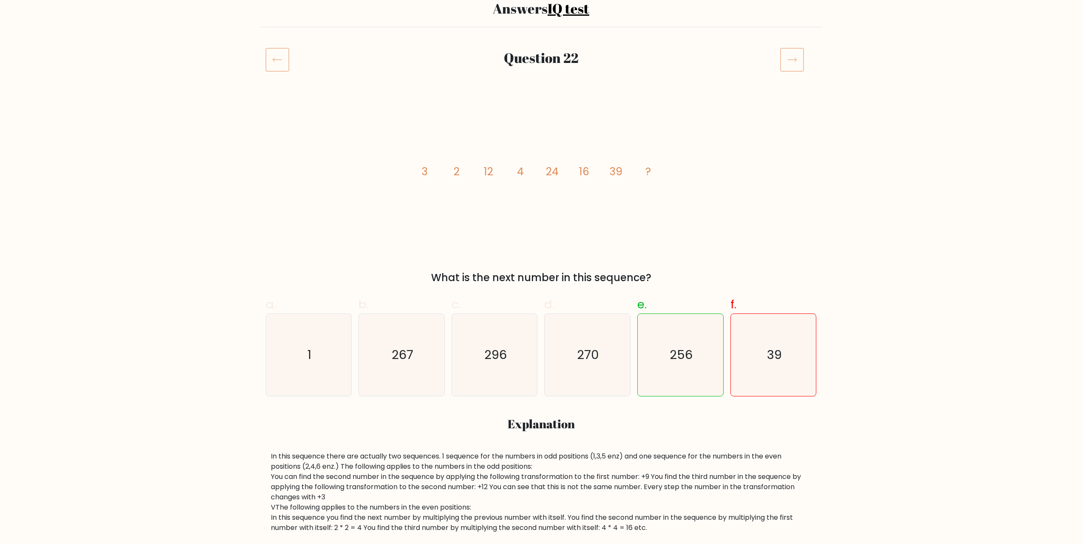
scroll to position [85, 0]
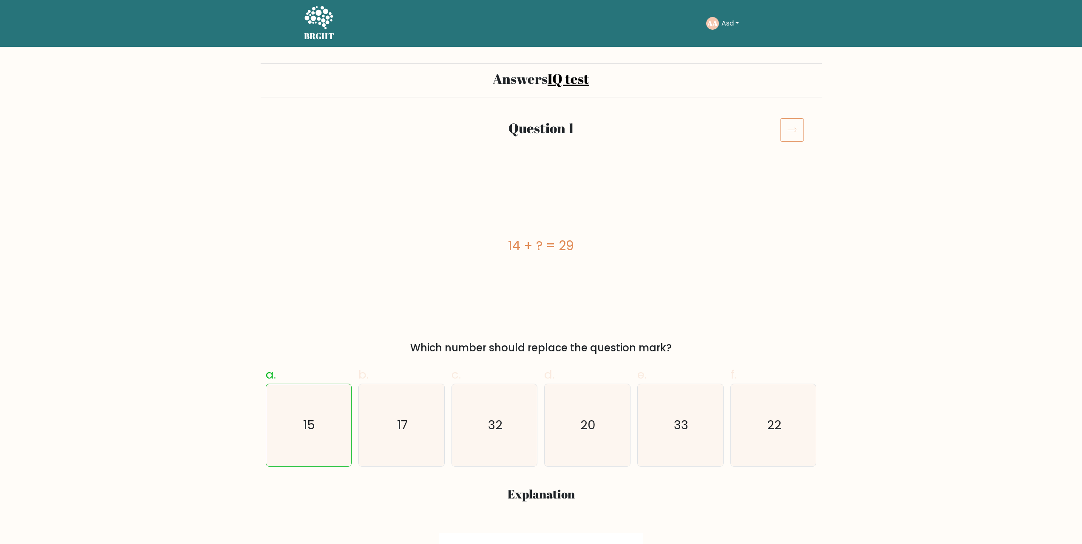
click at [788, 131] on icon at bounding box center [792, 130] width 24 height 24
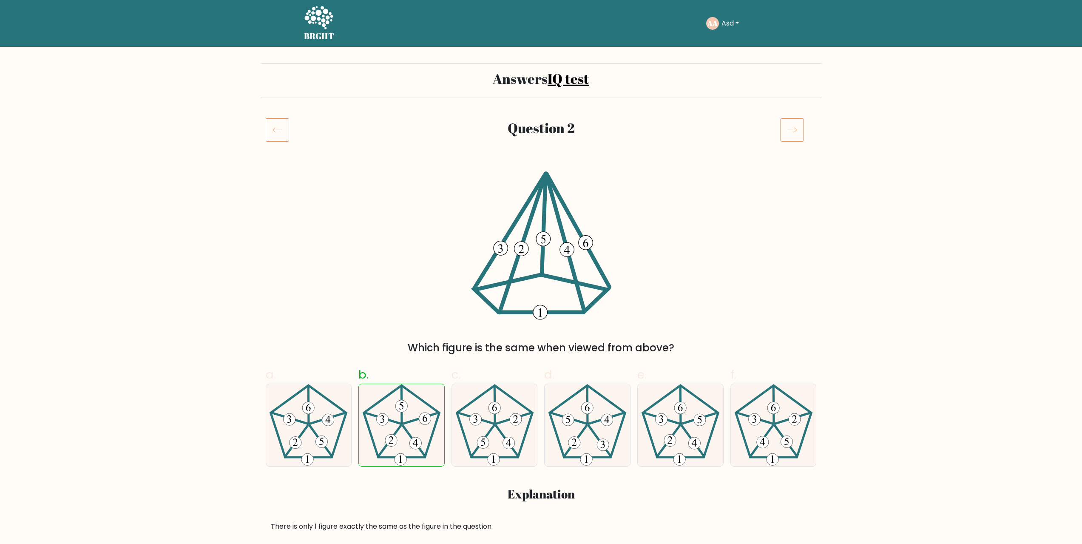
click at [788, 131] on icon at bounding box center [792, 130] width 24 height 24
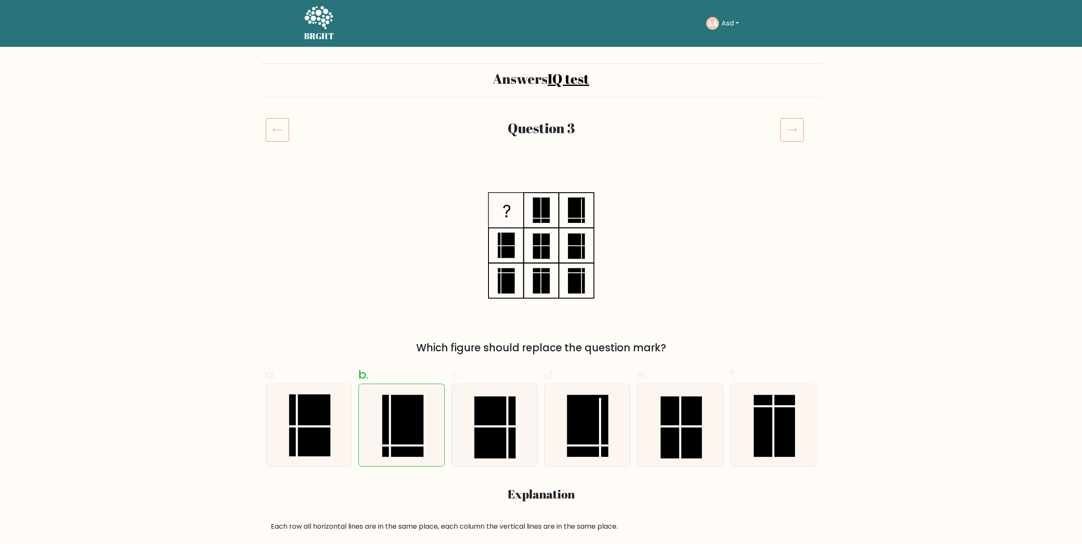
click at [788, 131] on icon at bounding box center [792, 130] width 24 height 24
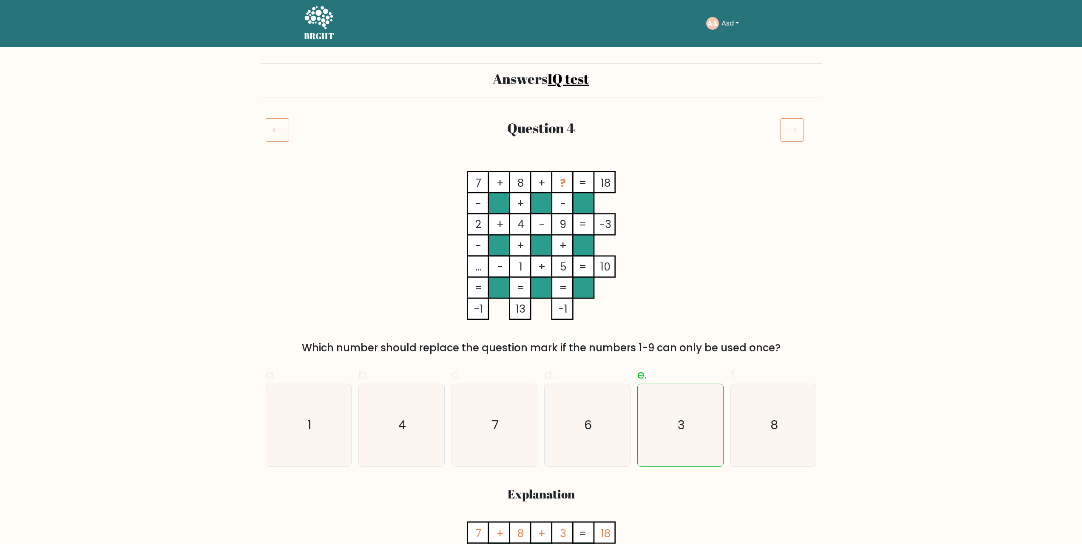
click at [788, 131] on icon at bounding box center [792, 130] width 24 height 24
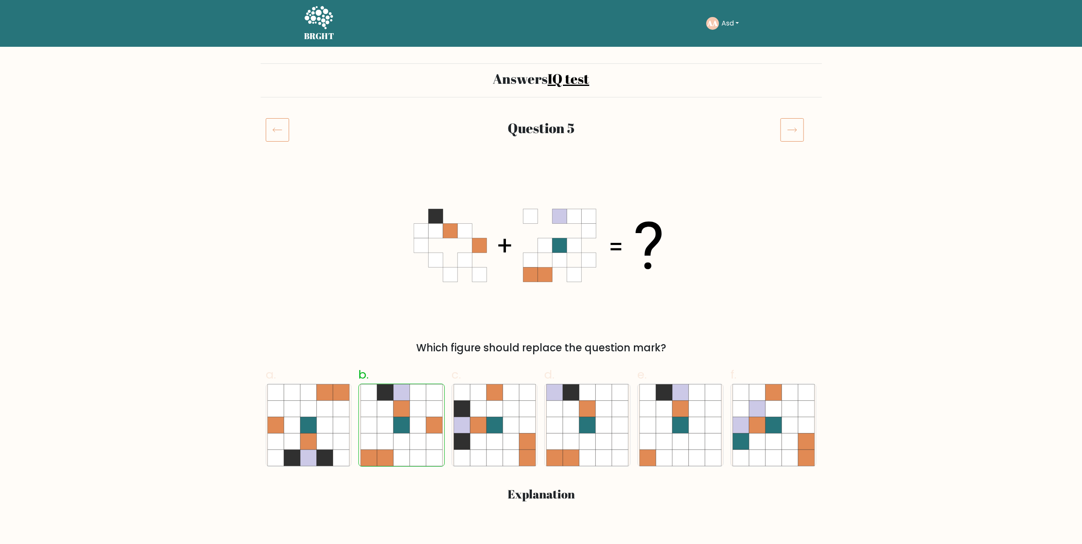
click at [788, 131] on icon at bounding box center [792, 130] width 24 height 24
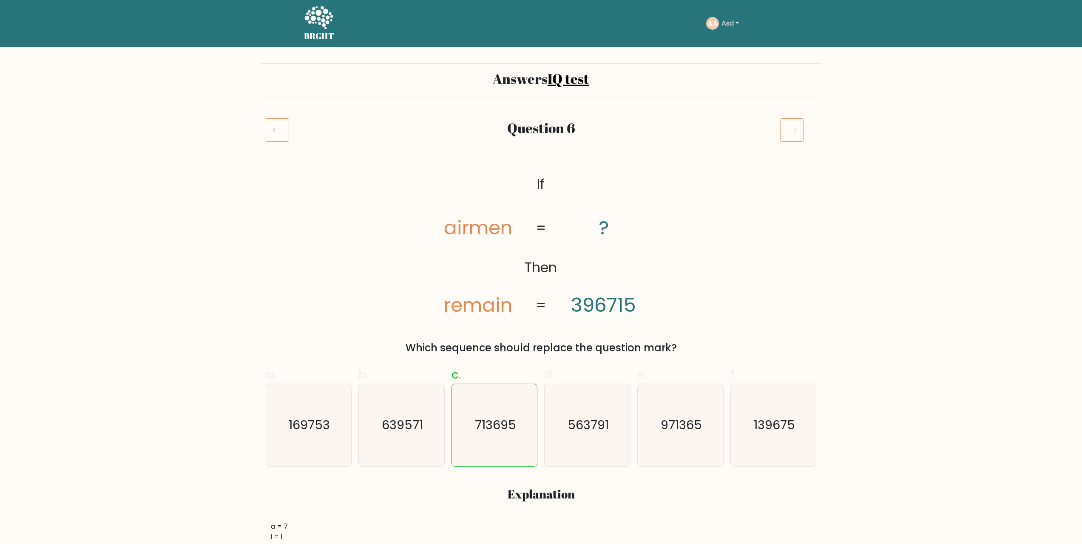
click at [788, 131] on icon at bounding box center [792, 130] width 24 height 24
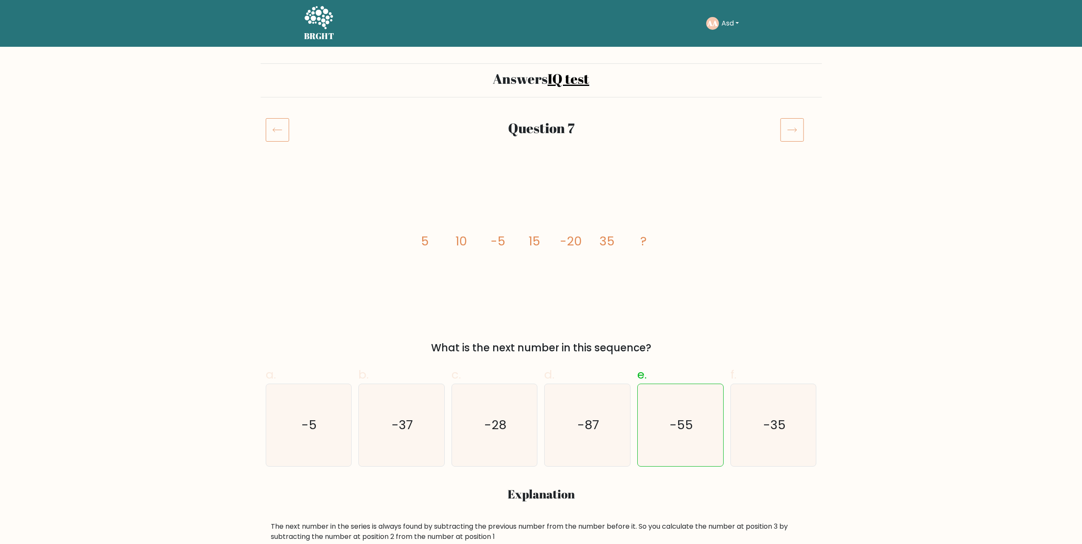
click at [789, 131] on icon at bounding box center [792, 130] width 24 height 24
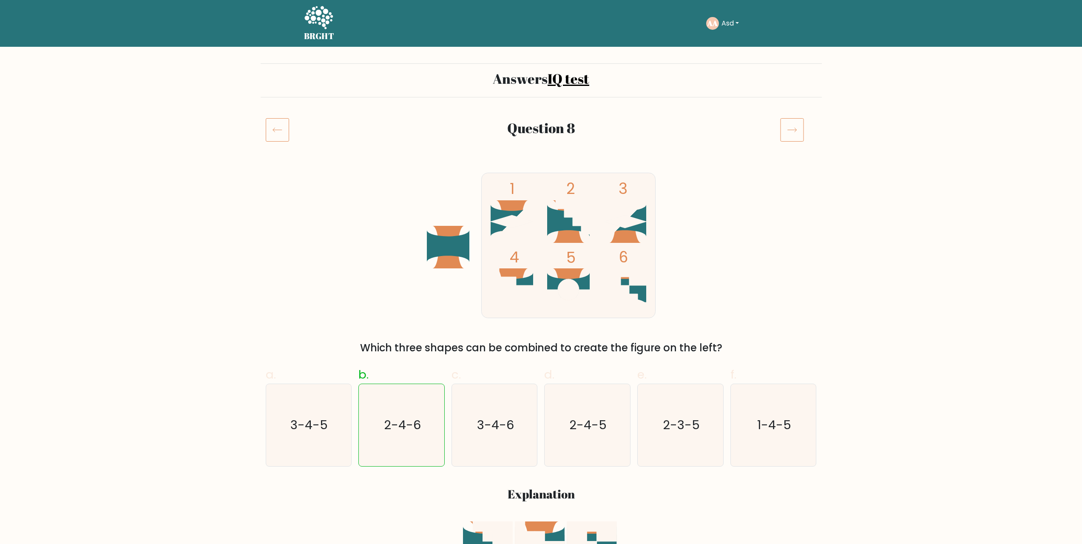
click at [789, 131] on icon at bounding box center [792, 130] width 24 height 24
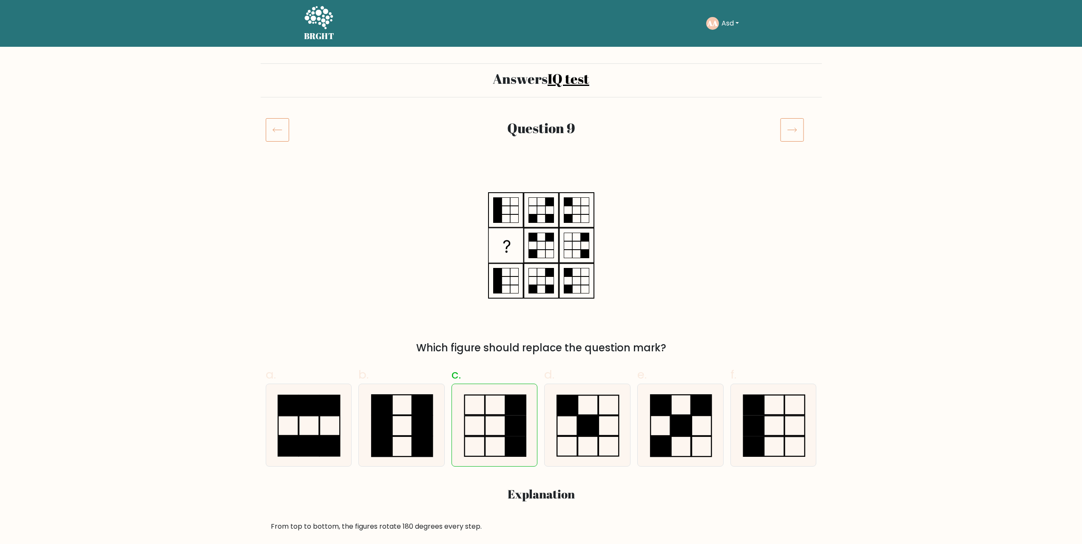
click at [789, 131] on icon at bounding box center [792, 130] width 24 height 24
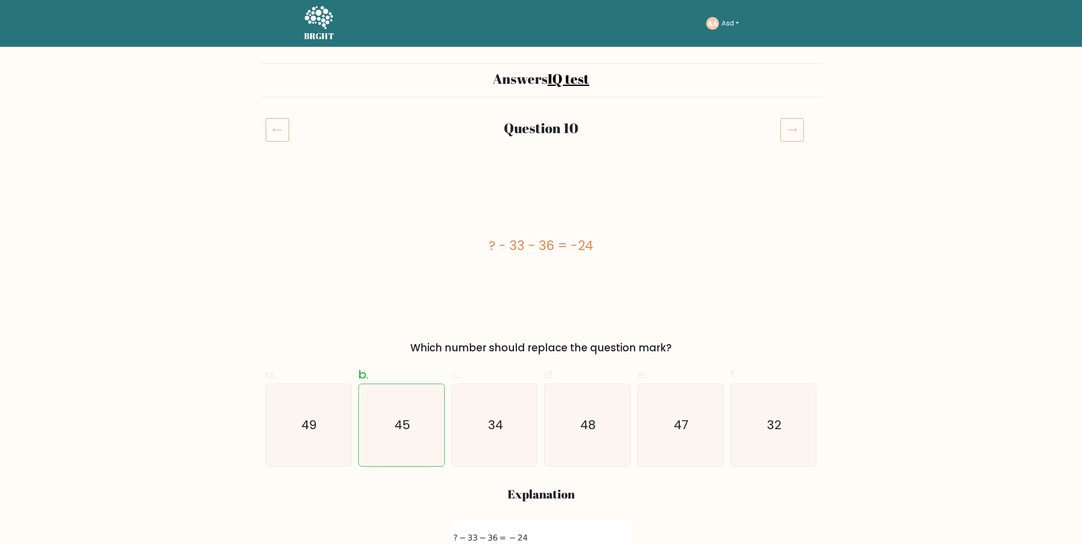
click at [789, 131] on icon at bounding box center [792, 130] width 24 height 24
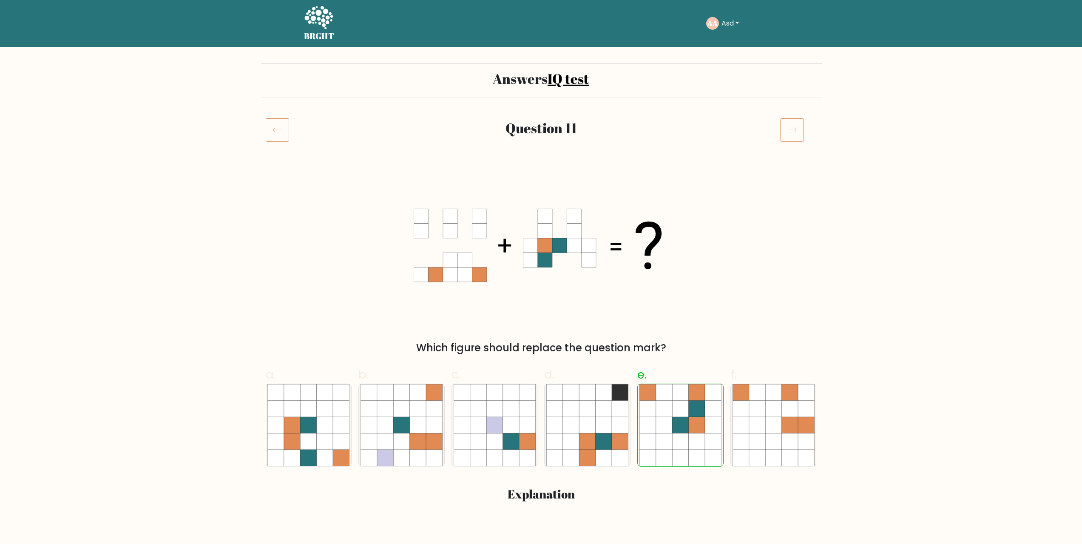
click at [789, 131] on icon at bounding box center [792, 130] width 24 height 24
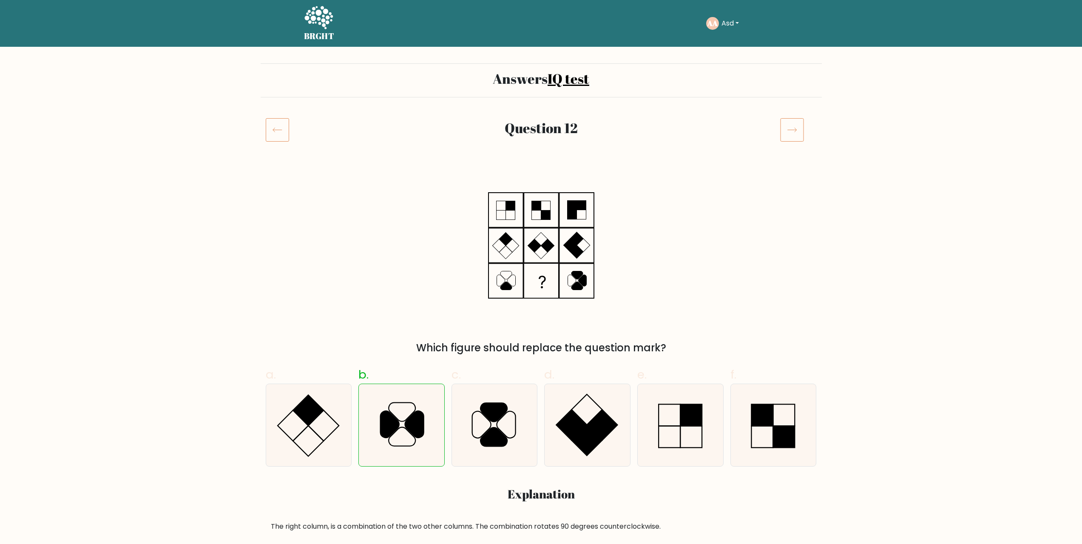
click at [789, 131] on icon at bounding box center [792, 130] width 24 height 24
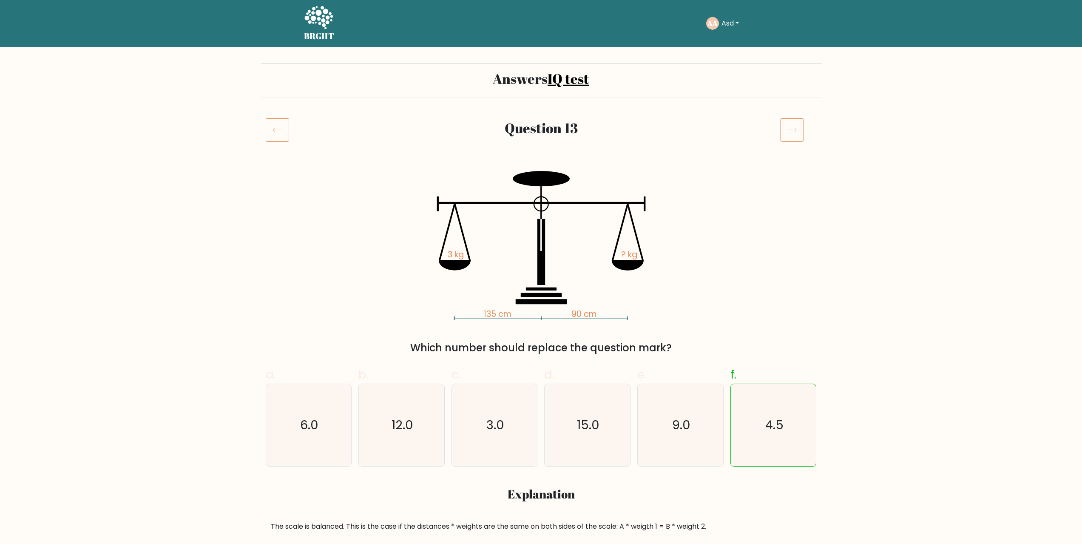
click at [790, 131] on icon at bounding box center [792, 130] width 24 height 24
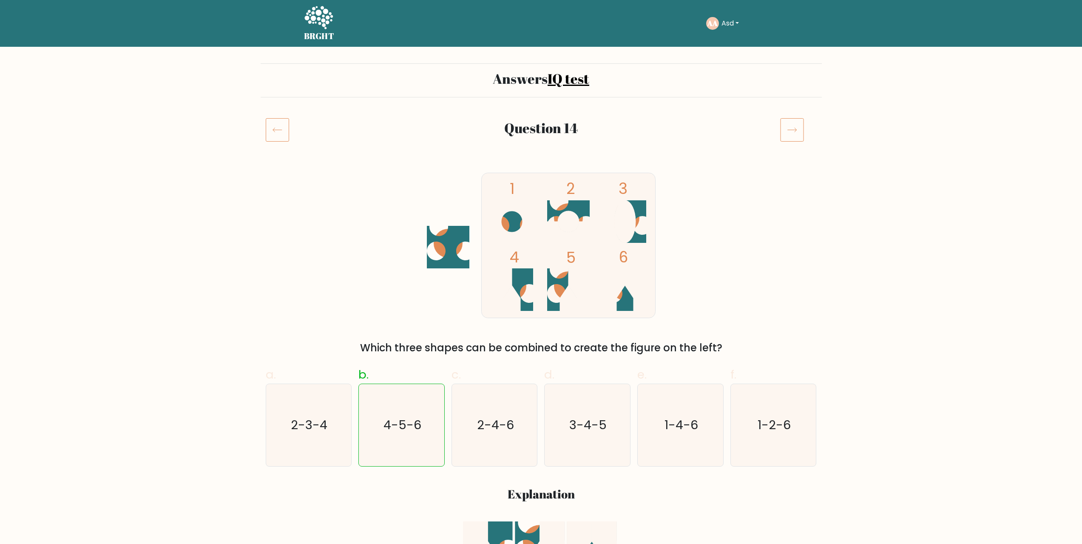
click at [790, 131] on icon at bounding box center [792, 130] width 24 height 24
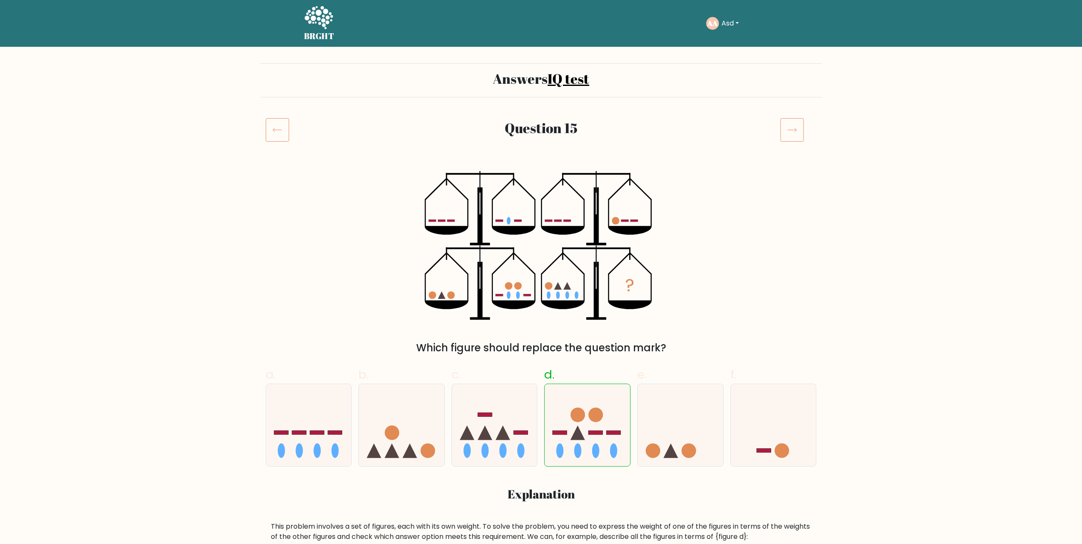
click at [790, 131] on icon at bounding box center [792, 130] width 24 height 24
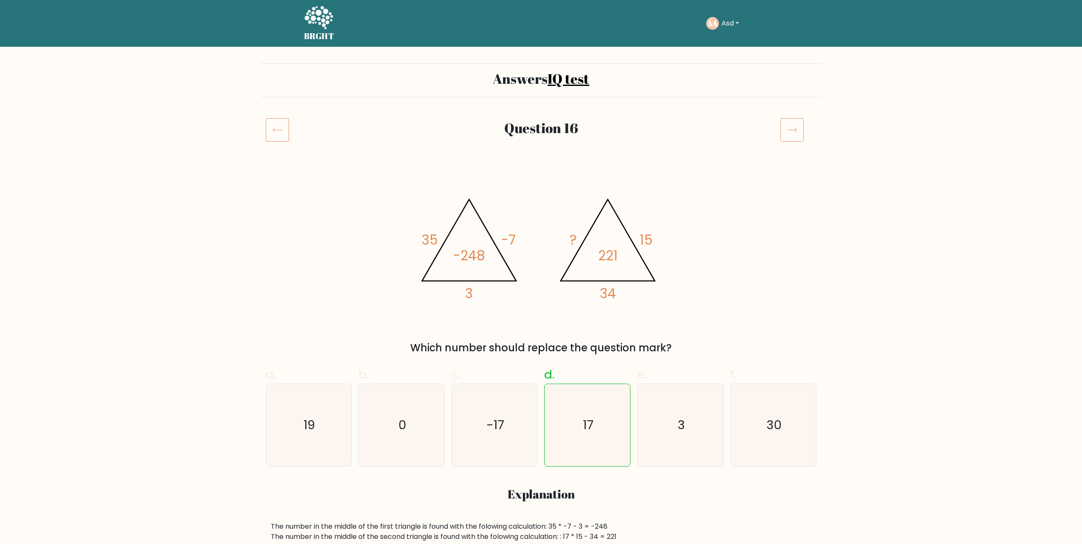
click at [790, 131] on icon at bounding box center [792, 130] width 24 height 24
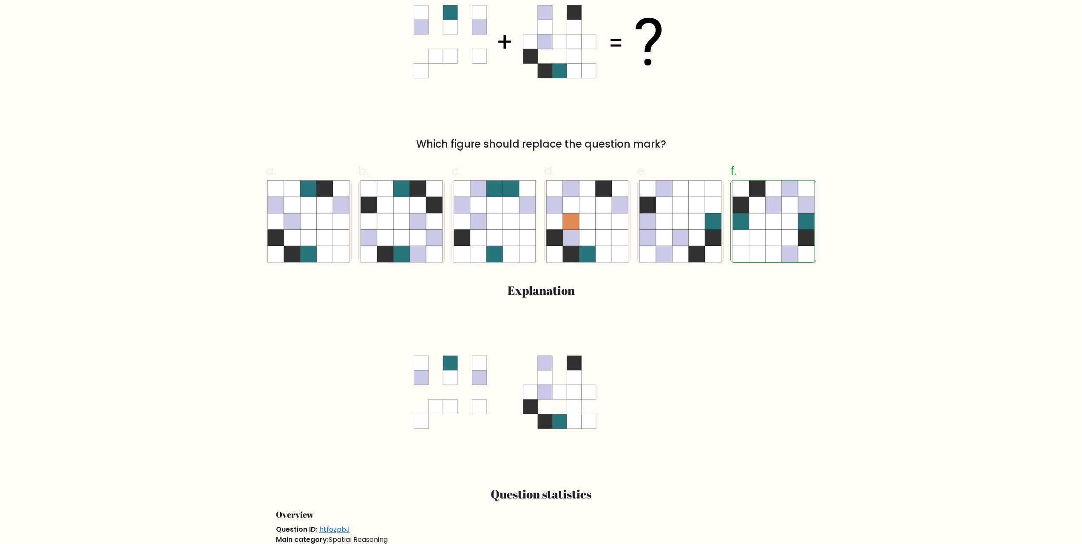
scroll to position [212, 0]
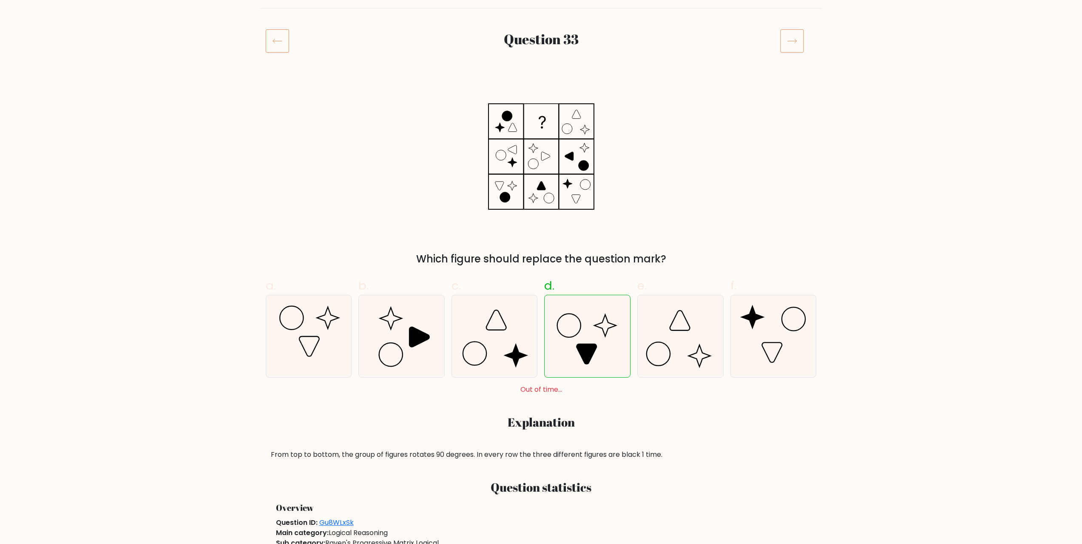
scroll to position [127, 0]
